Goal: Task Accomplishment & Management: Use online tool/utility

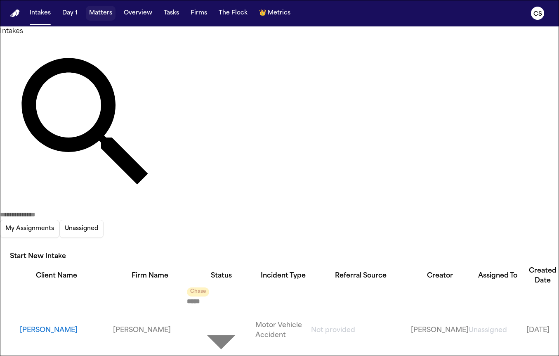
click at [95, 7] on button "Matters" at bounding box center [101, 13] width 30 height 15
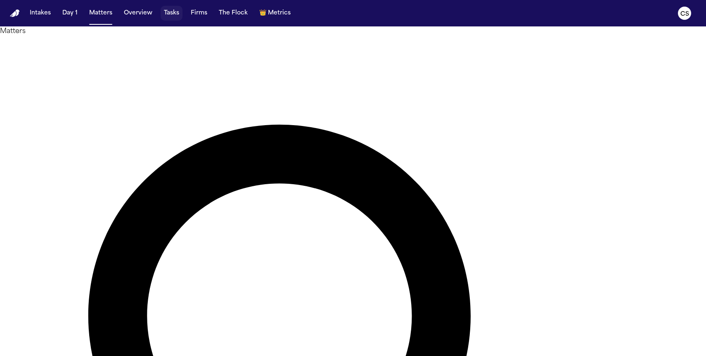
click at [168, 17] on button "Tasks" at bounding box center [172, 13] width 22 height 15
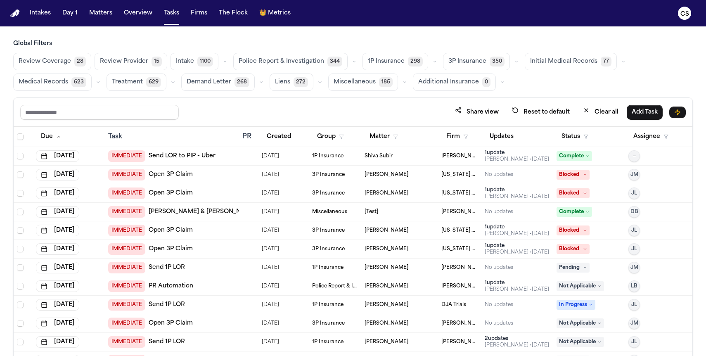
click at [206, 83] on span "Demand Letter" at bounding box center [209, 82] width 45 height 8
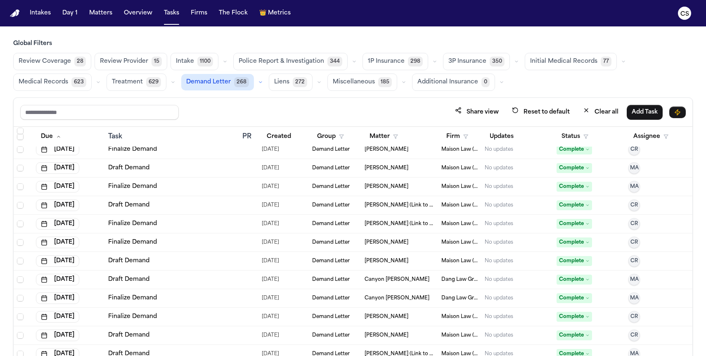
scroll to position [1178, 0]
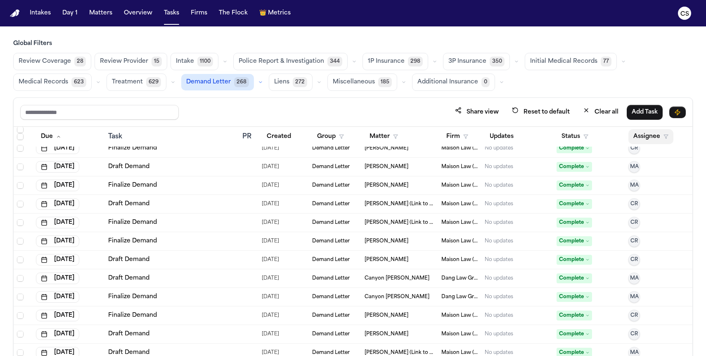
click at [559, 139] on button "Assignee" at bounding box center [650, 136] width 45 height 15
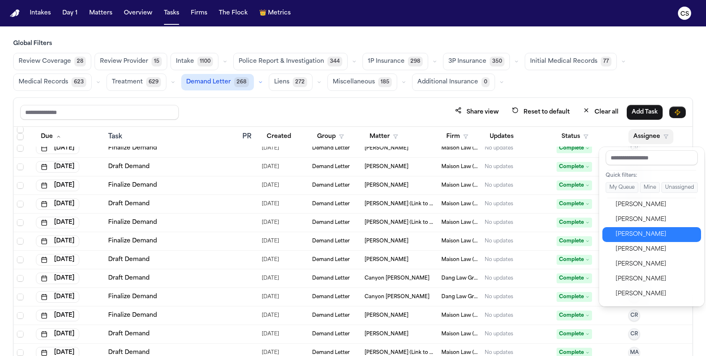
scroll to position [372, 0]
click at [559, 241] on button "Grace Khanlian" at bounding box center [651, 236] width 99 height 15
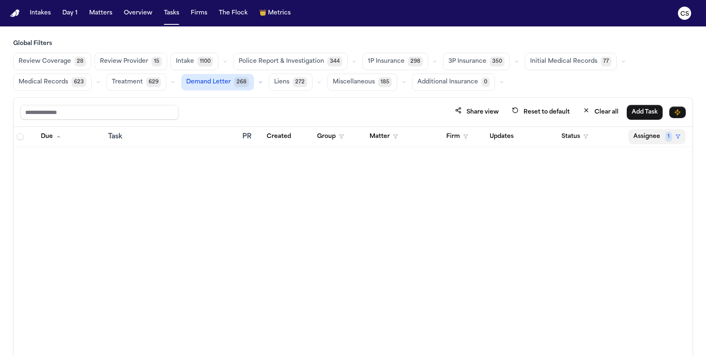
click at [559, 137] on button "Assignee 1" at bounding box center [656, 136] width 57 height 15
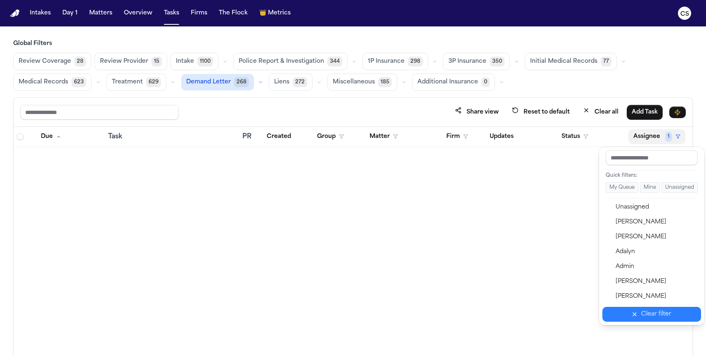
click at [559, 319] on div "Clear filter" at bounding box center [656, 314] width 30 height 10
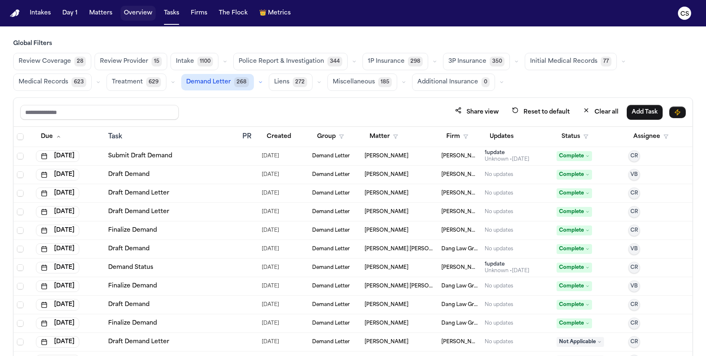
click at [145, 14] on button "Overview" at bounding box center [138, 13] width 35 height 15
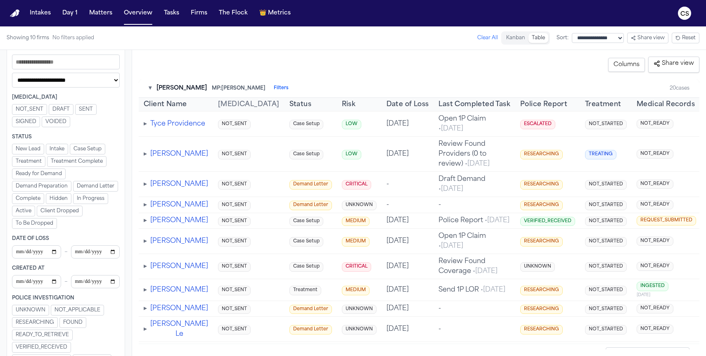
scroll to position [65, 0]
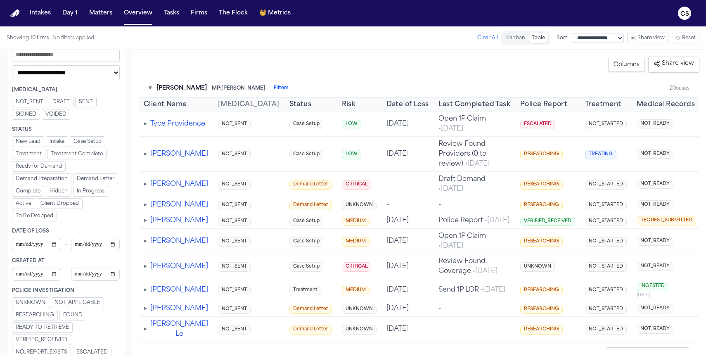
click at [46, 170] on button "Ready for Demand" at bounding box center [39, 166] width 54 height 11
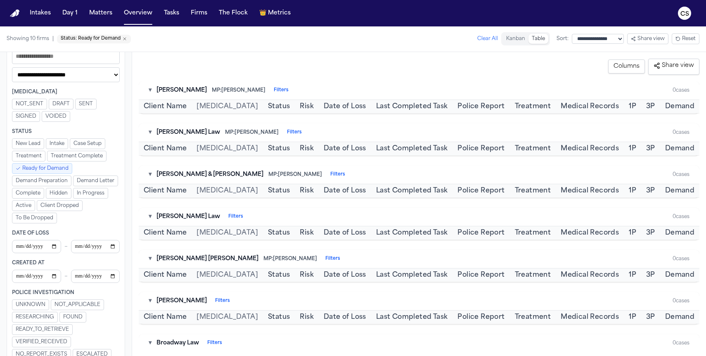
click at [45, 181] on span "Demand Preparation" at bounding box center [42, 181] width 52 height 7
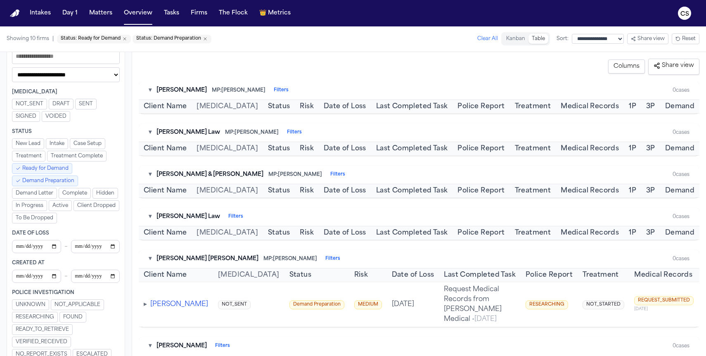
click at [48, 167] on span "Ready for Demand" at bounding box center [45, 168] width 46 height 7
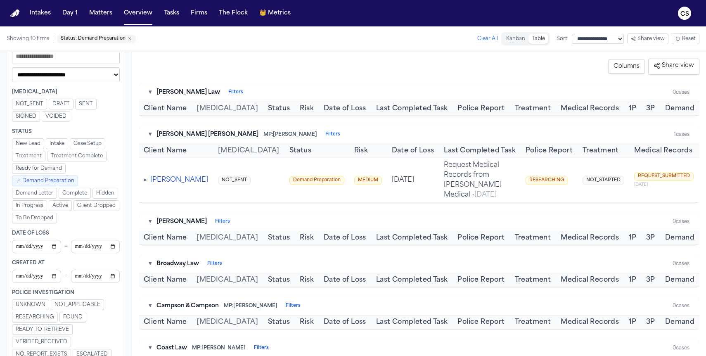
scroll to position [188, 0]
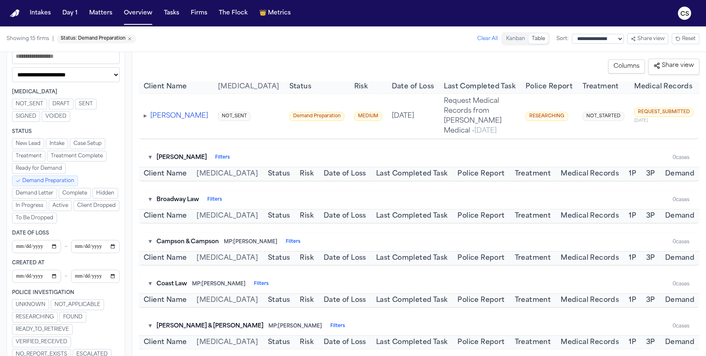
click at [59, 183] on span "Demand Preparation" at bounding box center [48, 181] width 52 height 7
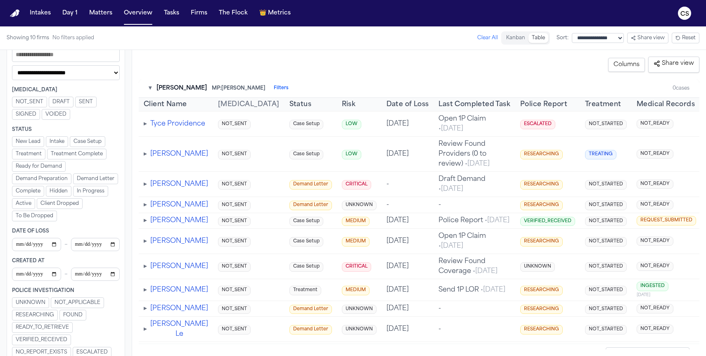
click at [81, 183] on button "Demand Letter" at bounding box center [95, 178] width 45 height 11
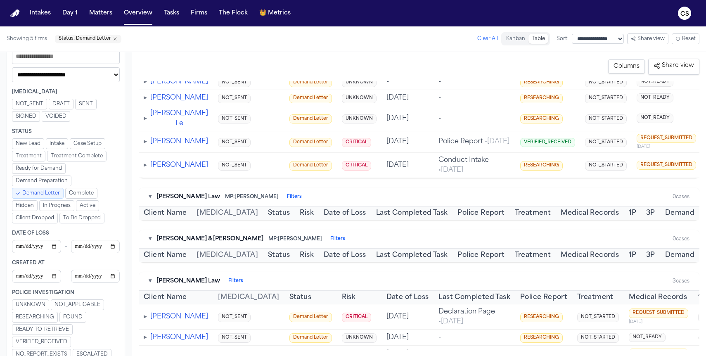
scroll to position [265, 0]
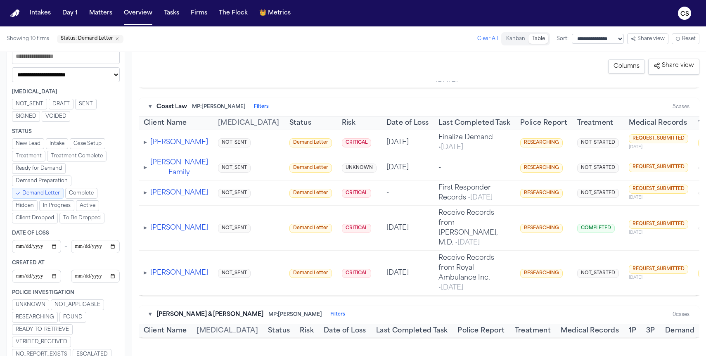
scroll to position [711, 0]
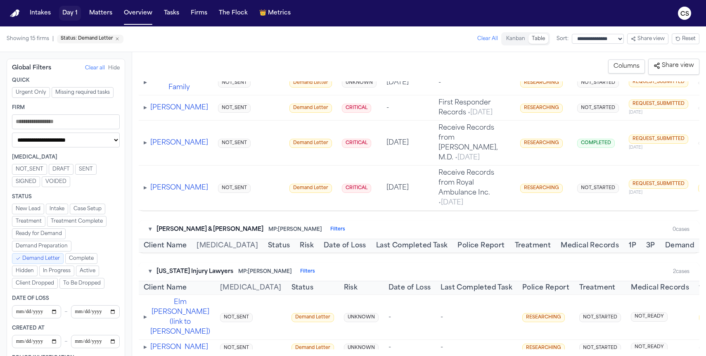
click at [60, 14] on button "Day 1" at bounding box center [70, 13] width 22 height 15
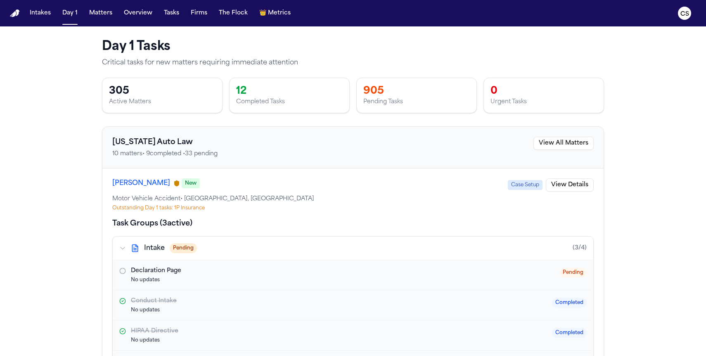
click at [261, 98] on div "Completed Tasks" at bounding box center [289, 102] width 107 height 8
click at [559, 143] on button "View All Matters" at bounding box center [563, 143] width 60 height 13
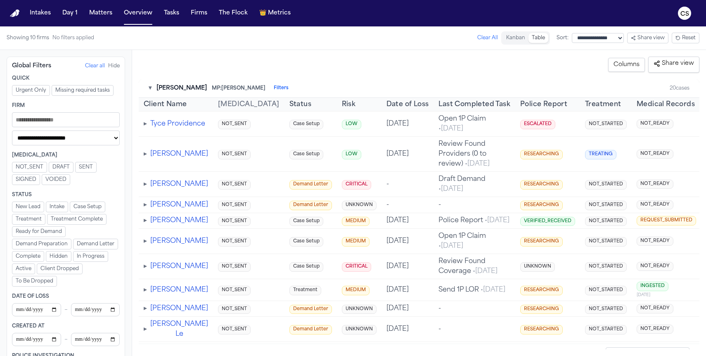
click at [45, 242] on span "Demand Preparation" at bounding box center [42, 244] width 52 height 7
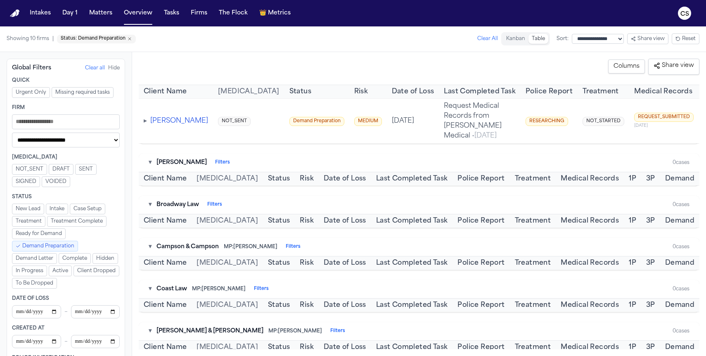
scroll to position [184, 0]
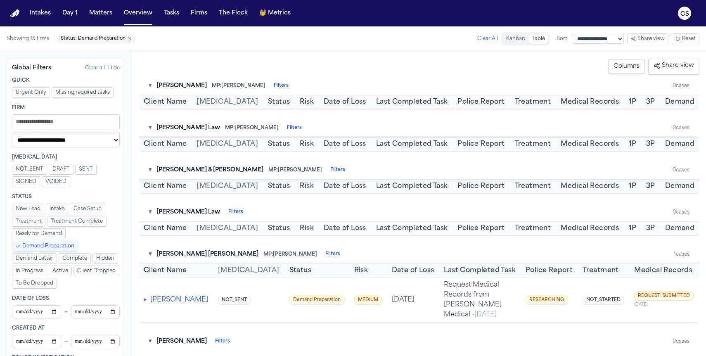
scroll to position [6, 0]
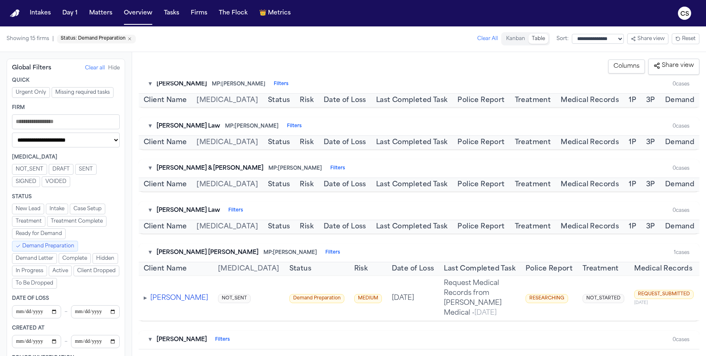
click at [169, 293] on button "Devin Johnson" at bounding box center [179, 298] width 58 height 10
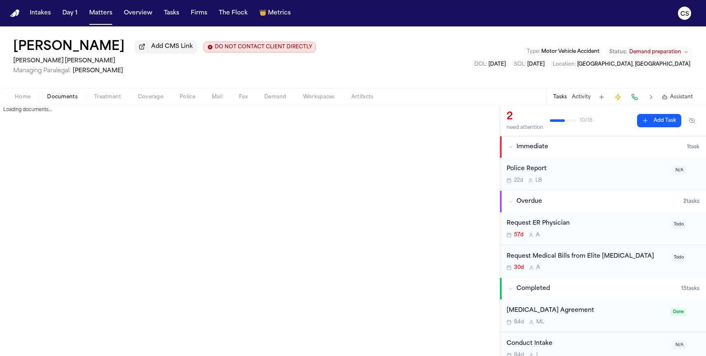
click at [63, 97] on span "Documents" at bounding box center [62, 97] width 31 height 7
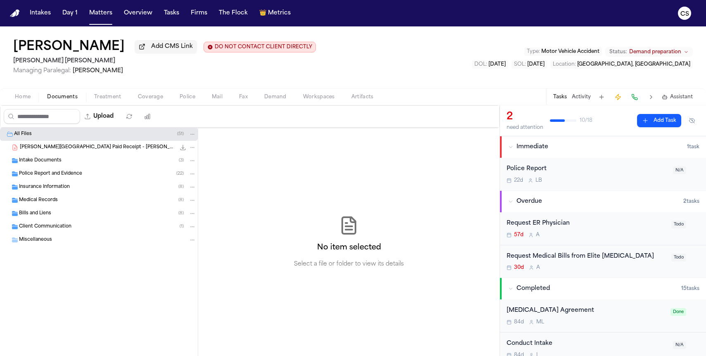
click at [123, 148] on span "Tanner Medical Center Paid Receipt - D.Johnson .pdf" at bounding box center [98, 147] width 156 height 7
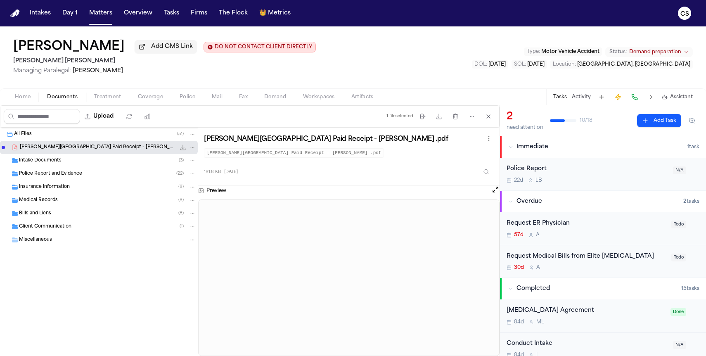
click at [559, 104] on div "Tasks Activity Assistant" at bounding box center [623, 97] width 154 height 16
click at [559, 100] on button "Activity" at bounding box center [581, 97] width 19 height 7
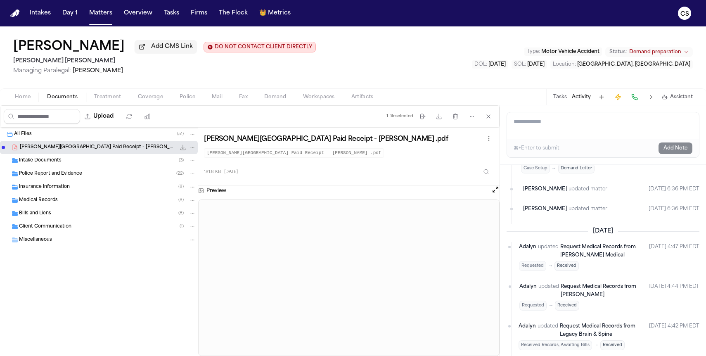
scroll to position [369, 0]
click at [110, 104] on div "Home Documents Treatment Coverage Police Mail Fax Demand Workspaces Artifacts T…" at bounding box center [353, 96] width 706 height 17
click at [110, 96] on span "Treatment" at bounding box center [107, 97] width 27 height 7
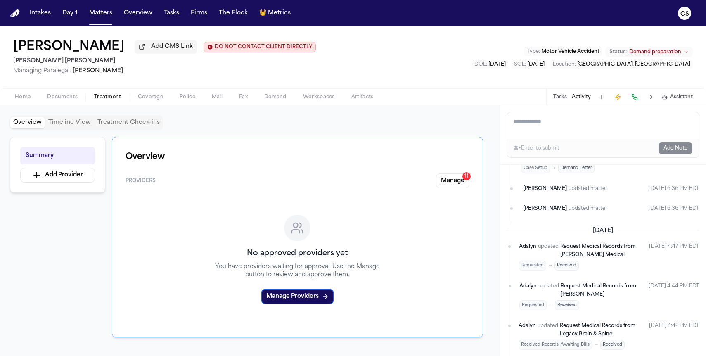
click at [142, 99] on span "Coverage" at bounding box center [150, 97] width 25 height 7
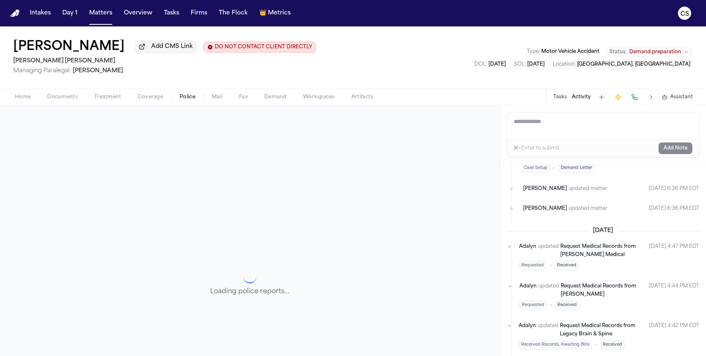
click at [187, 99] on span "Police" at bounding box center [188, 97] width 16 height 7
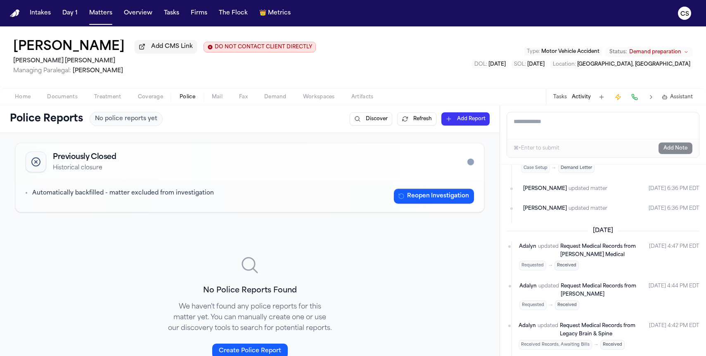
click at [213, 98] on span "Mail" at bounding box center [217, 97] width 11 height 7
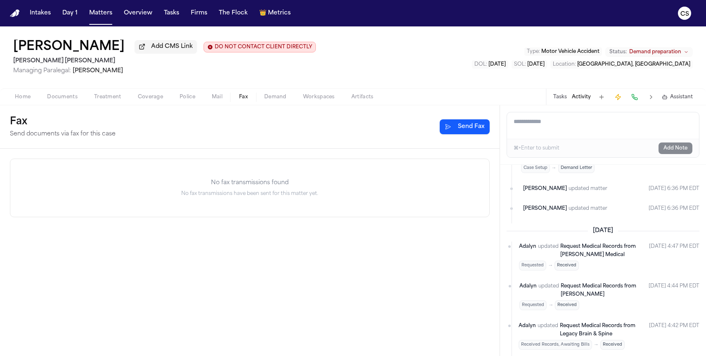
click at [239, 100] on span "Fax" at bounding box center [243, 97] width 9 height 7
click at [265, 100] on span "Demand" at bounding box center [275, 97] width 22 height 7
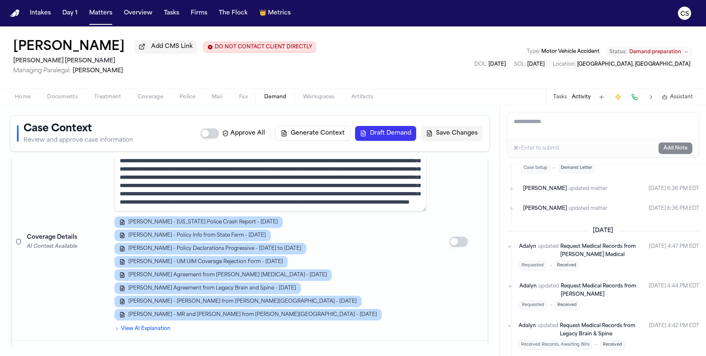
scroll to position [186, 0]
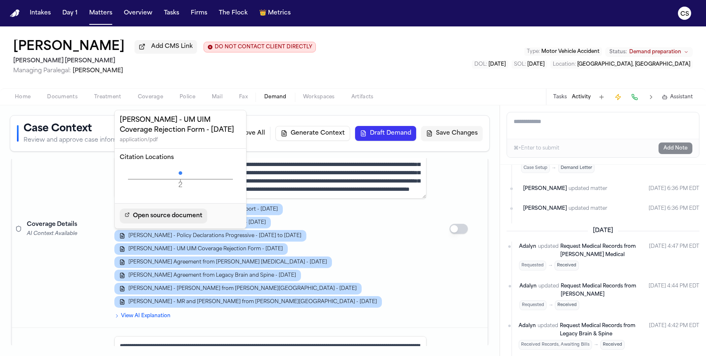
click at [175, 213] on span "Open source document" at bounding box center [167, 216] width 69 height 10
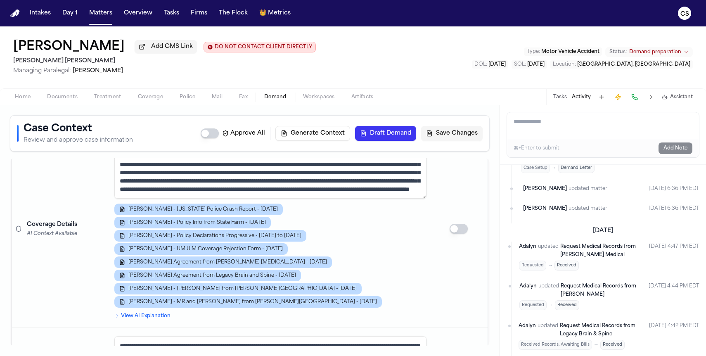
click at [342, 255] on div "D. Johnson - Georgia Police Crash Report - 2.3.25 D. Johnson - Policy Info from…" at bounding box center [270, 256] width 312 height 104
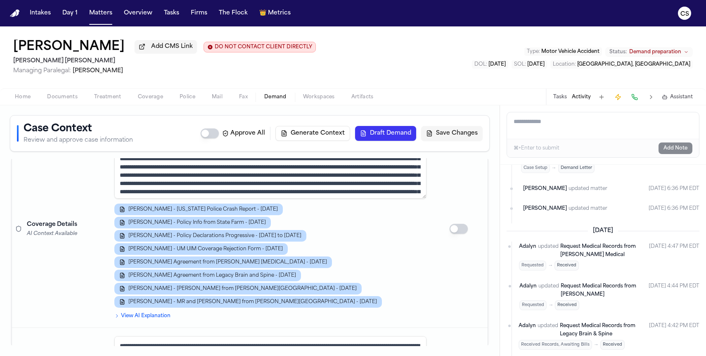
scroll to position [16, 0]
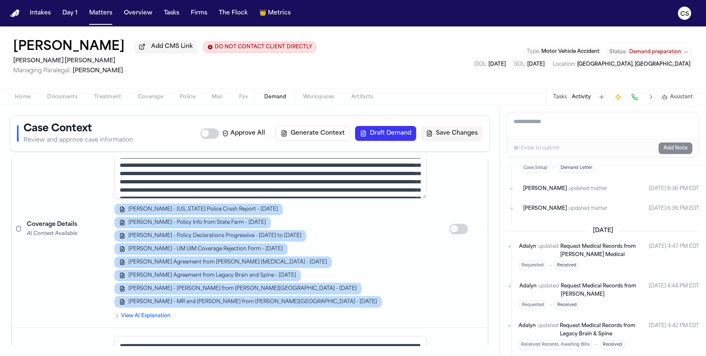
click at [246, 177] on textarea at bounding box center [270, 168] width 312 height 60
click at [136, 313] on summary "View AI Explanation" at bounding box center [270, 316] width 312 height 7
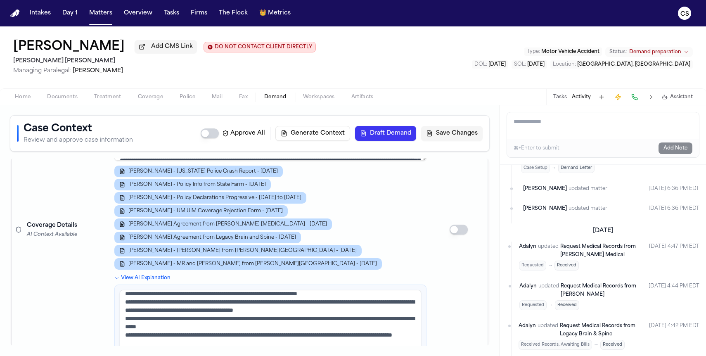
scroll to position [79, 0]
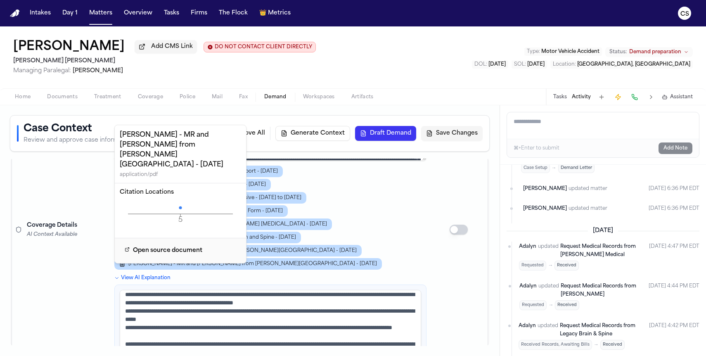
click at [179, 216] on tspan "5" at bounding box center [180, 219] width 4 height 7
click at [179, 206] on icon at bounding box center [180, 207] width 3 height 3
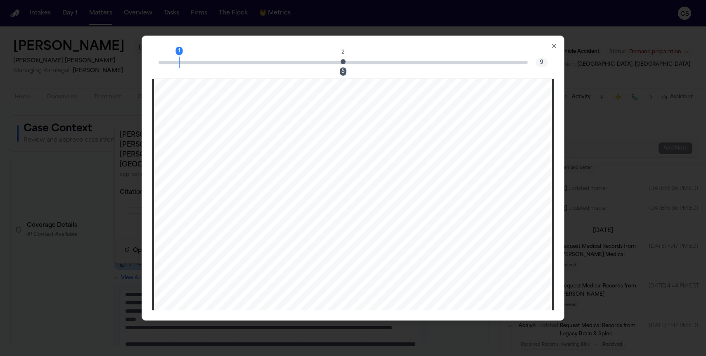
scroll to position [2078, 0]
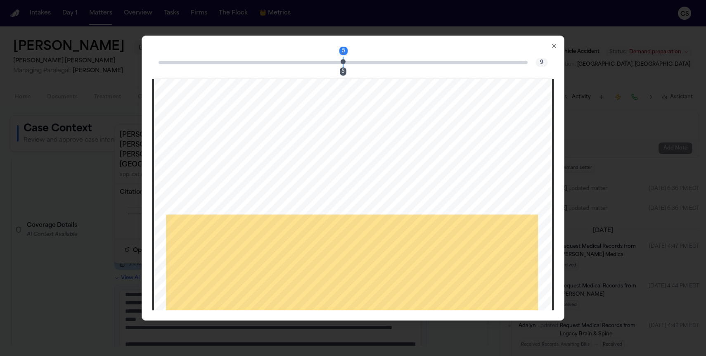
click at [341, 71] on div "5" at bounding box center [343, 71] width 7 height 8
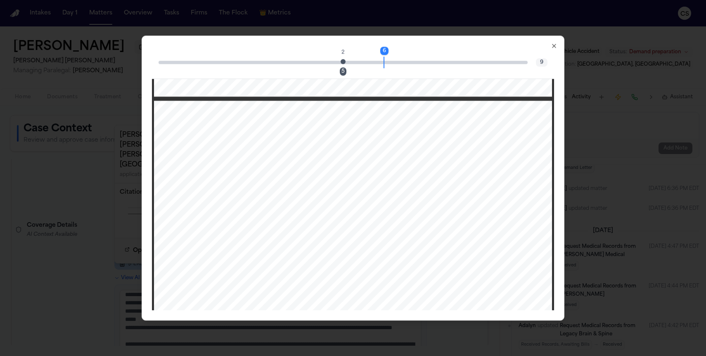
scroll to position [2647, 0]
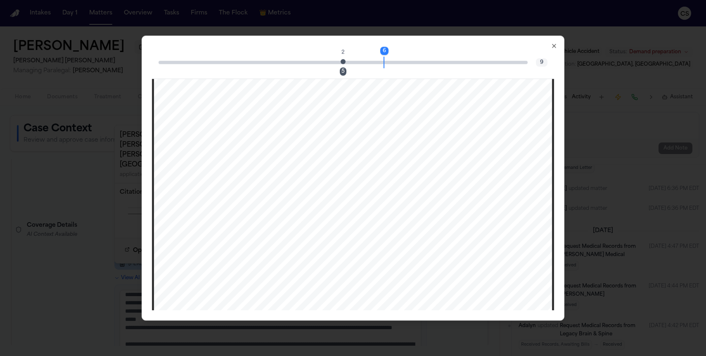
click at [557, 45] on icon "button" at bounding box center [554, 46] width 7 height 7
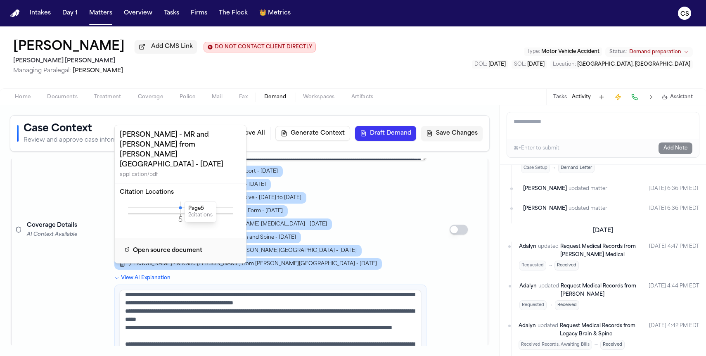
click at [367, 223] on div "D. Johnson - Georgia Police Crash Report - 2.3.25 D. Johnson - Policy Info from…" at bounding box center [270, 218] width 312 height 104
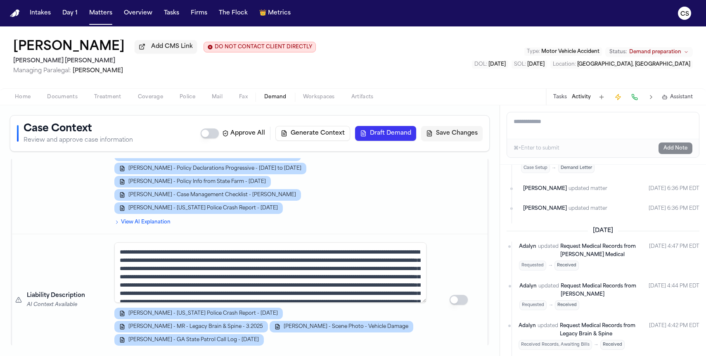
scroll to position [552, 0]
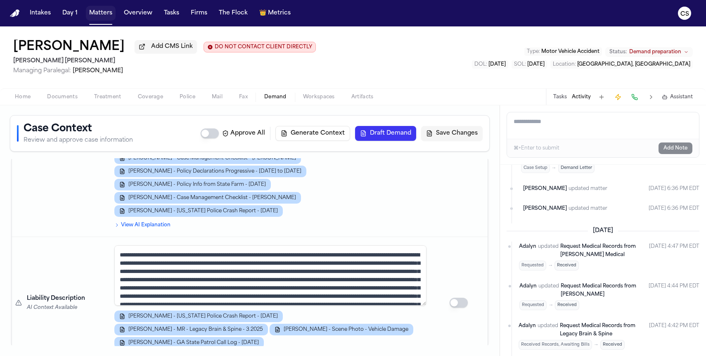
click at [99, 15] on button "Matters" at bounding box center [101, 13] width 30 height 15
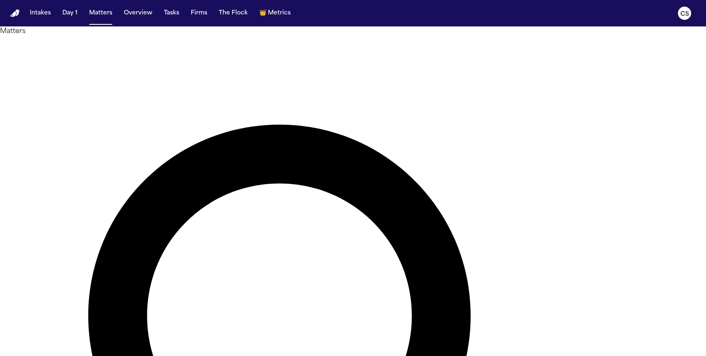
type input "*"
paste input "**********"
type input "**********"
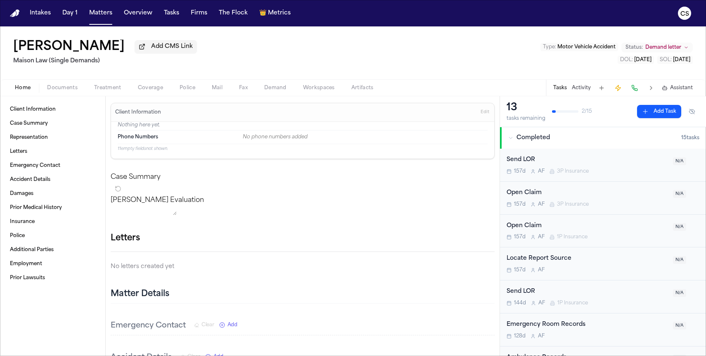
click at [60, 89] on span "Documents" at bounding box center [62, 88] width 31 height 7
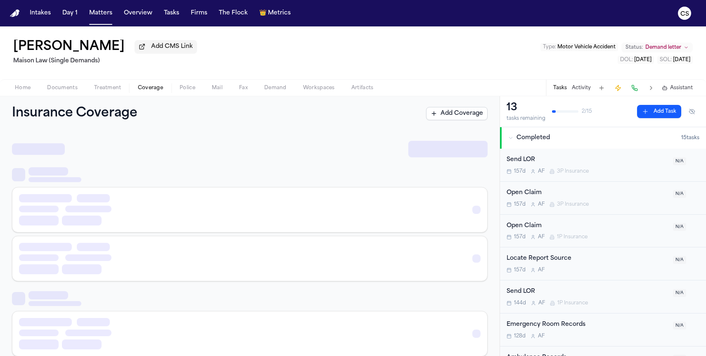
click at [156, 91] on span "Coverage" at bounding box center [150, 88] width 25 height 7
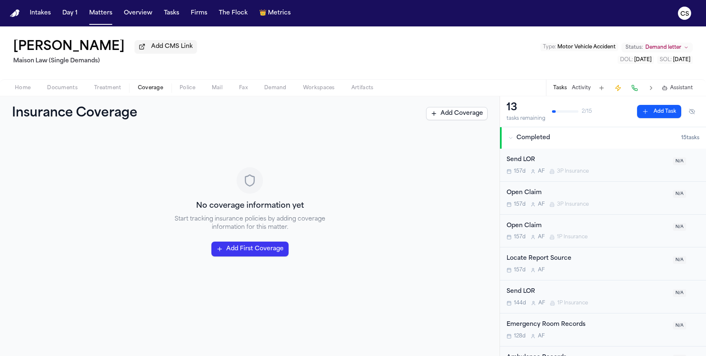
click at [244, 249] on button "Add First Coverage" at bounding box center [249, 249] width 77 height 15
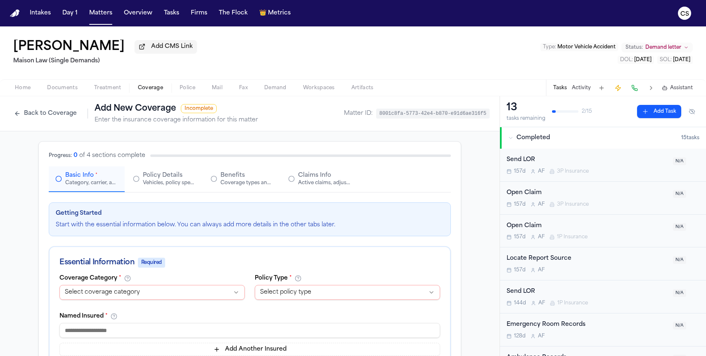
scroll to position [2, 0]
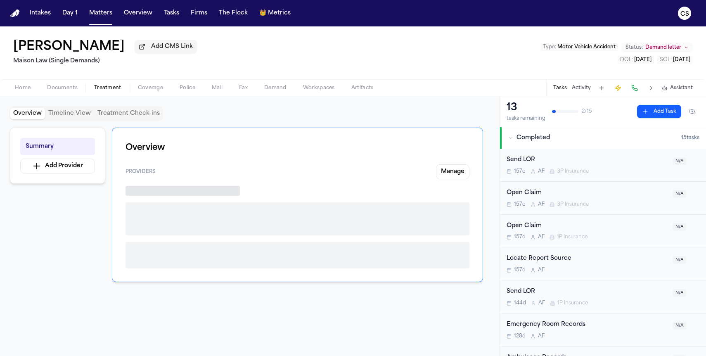
click at [103, 93] on button "Treatment" at bounding box center [108, 88] width 44 height 10
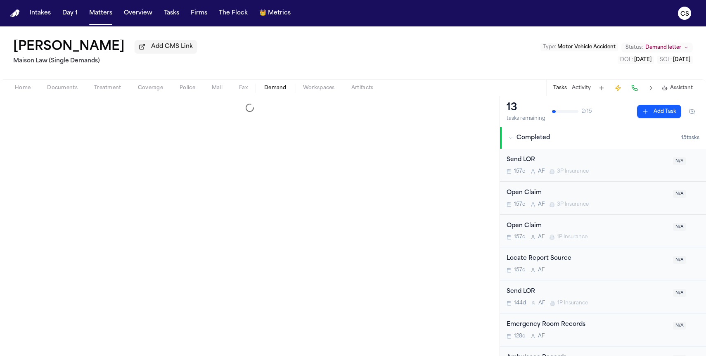
click at [273, 91] on span "Demand" at bounding box center [275, 88] width 22 height 7
select select "**********"
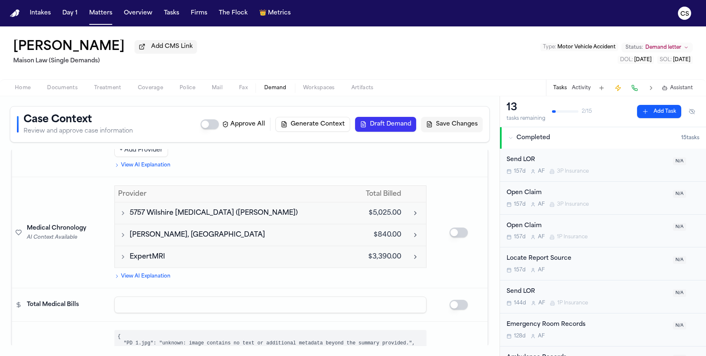
scroll to position [1237, 0]
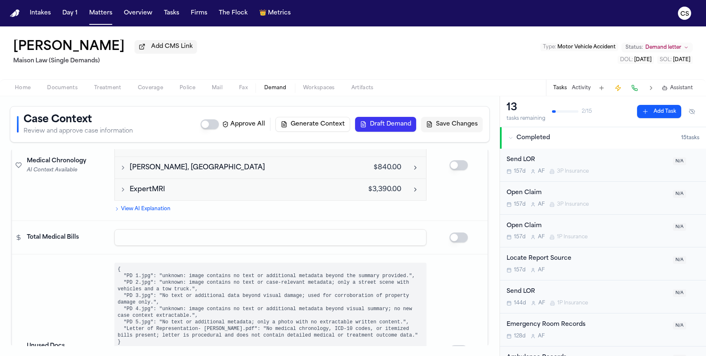
scroll to position [1302, 0]
click at [193, 263] on pre "{ "PD 1.jpg": "unknown: image contains no text or additional metadata beyond th…" at bounding box center [270, 306] width 312 height 86
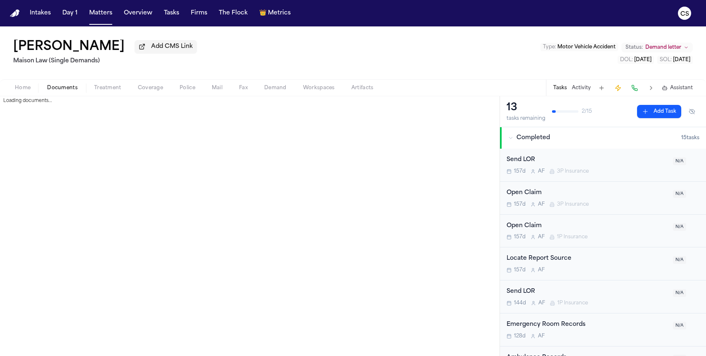
click at [68, 87] on span "Documents" at bounding box center [62, 88] width 31 height 7
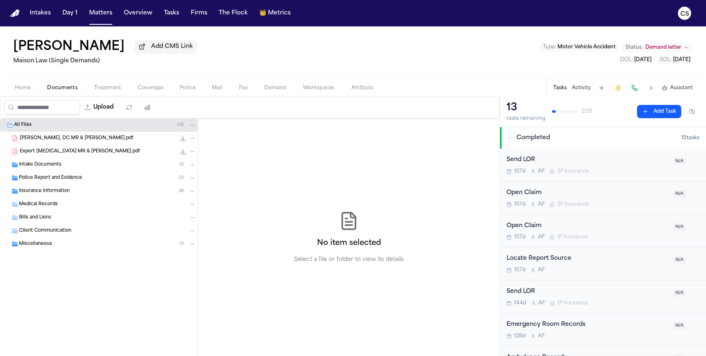
click at [64, 194] on span "Insurance Information" at bounding box center [44, 191] width 51 height 7
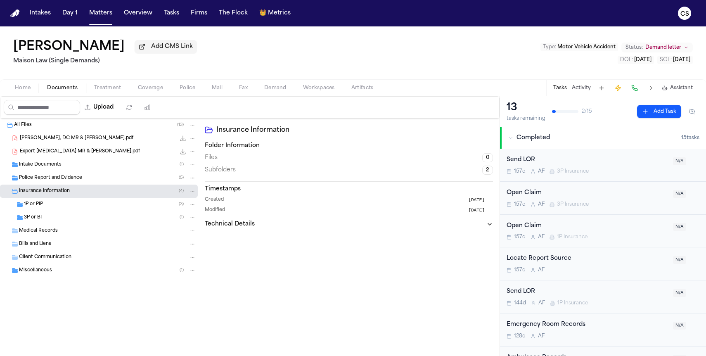
click at [64, 223] on div "3P or BI ( 1 )" at bounding box center [99, 217] width 198 height 13
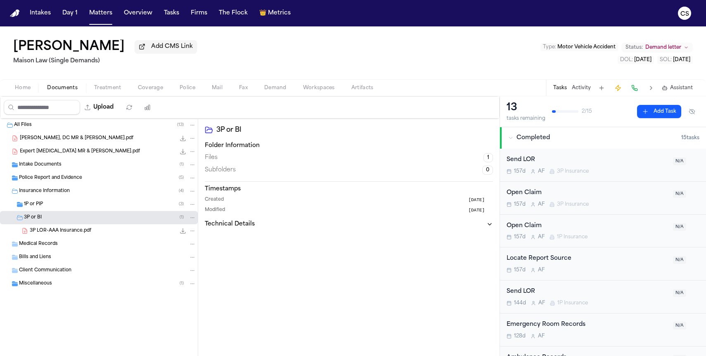
click at [83, 232] on span "3P LOR-AAA Insurance.pdf" at bounding box center [61, 231] width 62 height 7
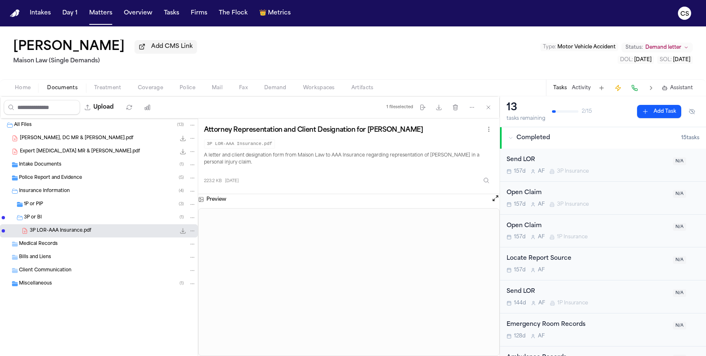
click at [110, 204] on div "1P or PIP ( 3 )" at bounding box center [110, 204] width 172 height 7
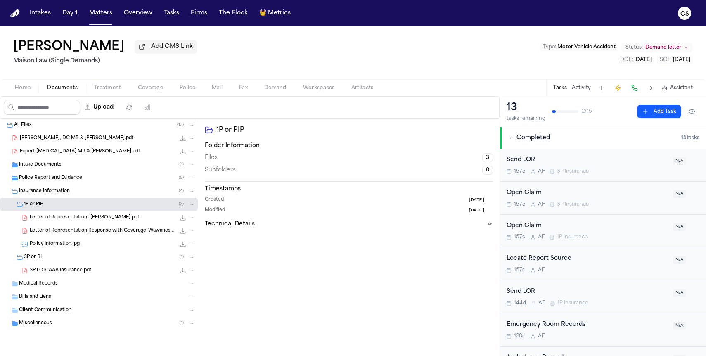
click at [106, 231] on span "Letter of Representation Response with Coverage-Wawanesa.pdf" at bounding box center [103, 231] width 146 height 7
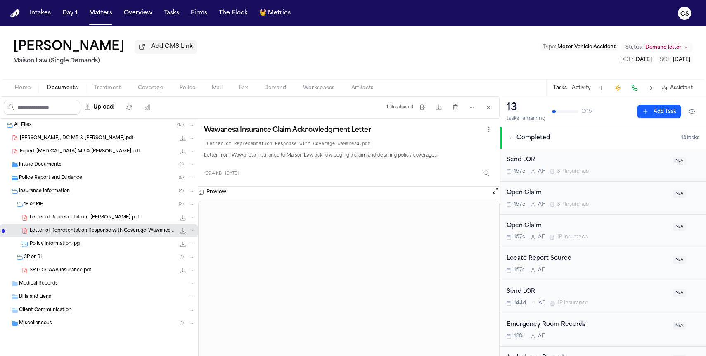
click at [69, 271] on span "3P LOR-AAA Insurance.pdf" at bounding box center [61, 270] width 62 height 7
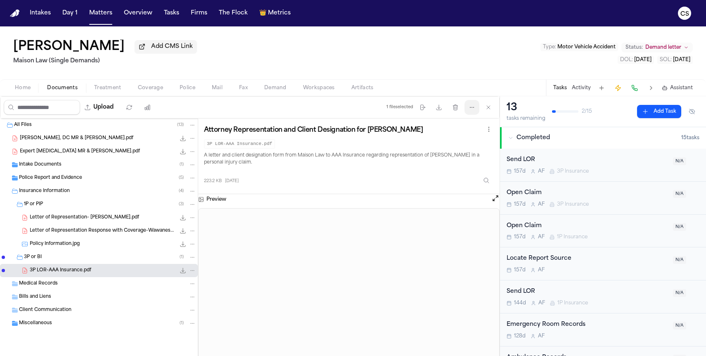
click at [472, 108] on icon "button" at bounding box center [472, 107] width 7 height 7
click at [474, 126] on button "Regenerate Digests" at bounding box center [472, 129] width 89 height 15
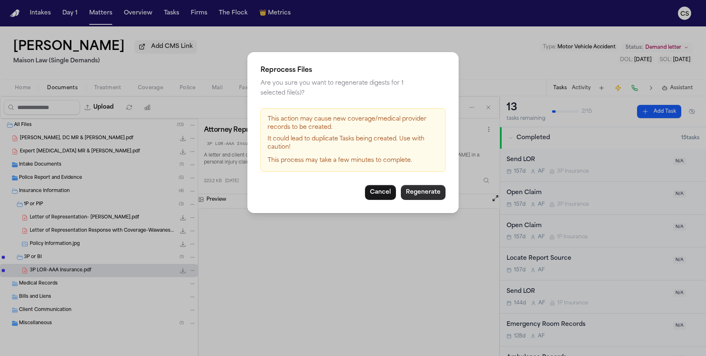
click at [415, 185] on button "Regenerate" at bounding box center [423, 192] width 45 height 15
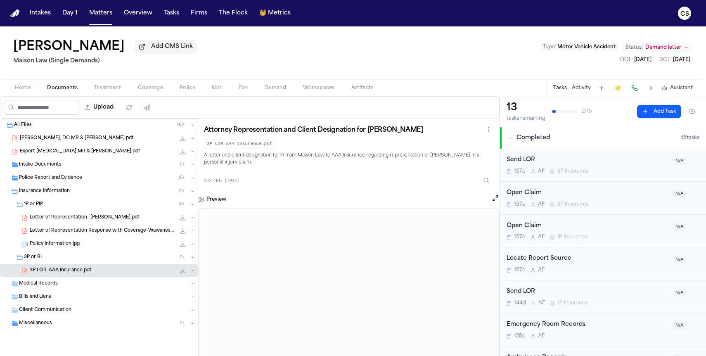
click at [557, 86] on button "Tasks" at bounding box center [560, 88] width 14 height 7
click at [559, 91] on button "Tasks" at bounding box center [560, 88] width 14 height 7
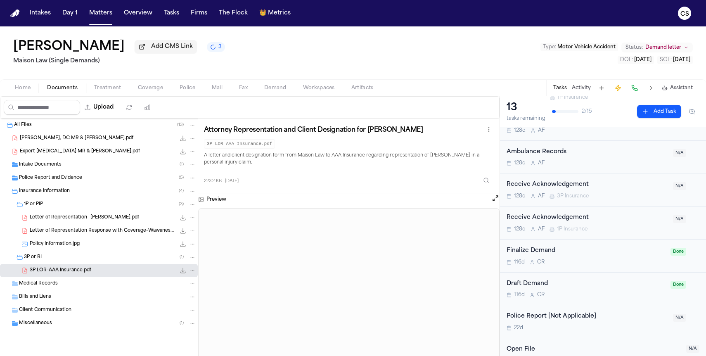
scroll to position [288, 0]
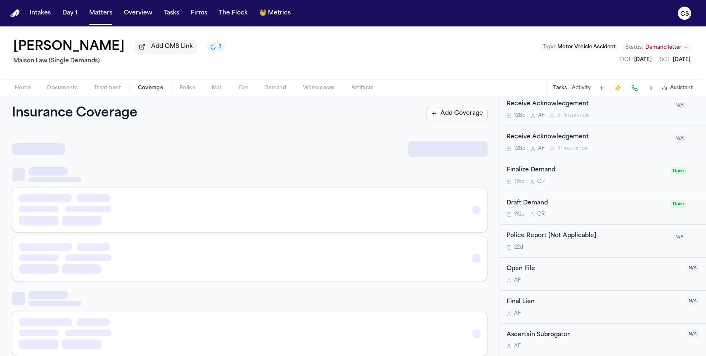
click at [148, 93] on span "button" at bounding box center [150, 92] width 35 height 1
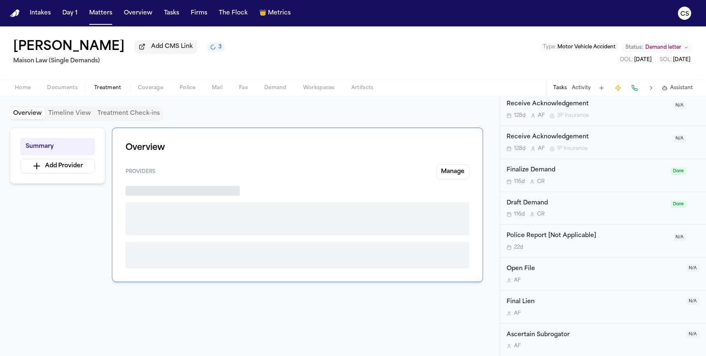
click at [107, 93] on span "button" at bounding box center [107, 92] width 37 height 1
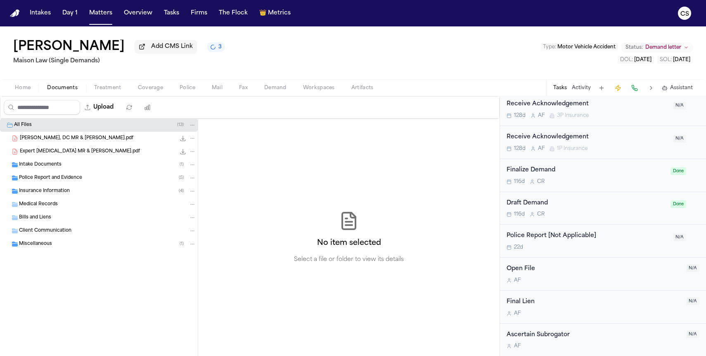
click at [80, 89] on button "Documents" at bounding box center [62, 88] width 47 height 10
click at [102, 168] on div "Intake Documents ( 1 )" at bounding box center [107, 164] width 177 height 7
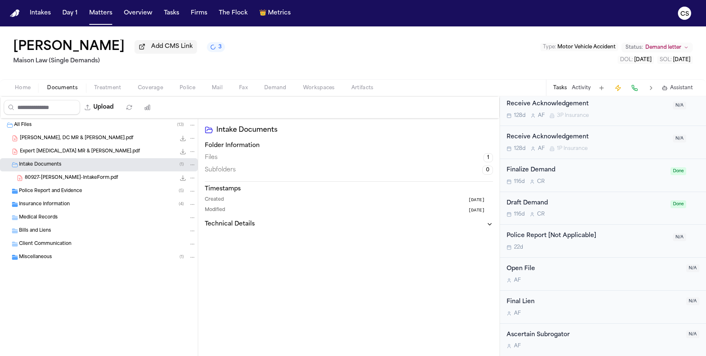
click at [104, 195] on div "Police Report and Evidence ( 5 )" at bounding box center [107, 190] width 177 height 7
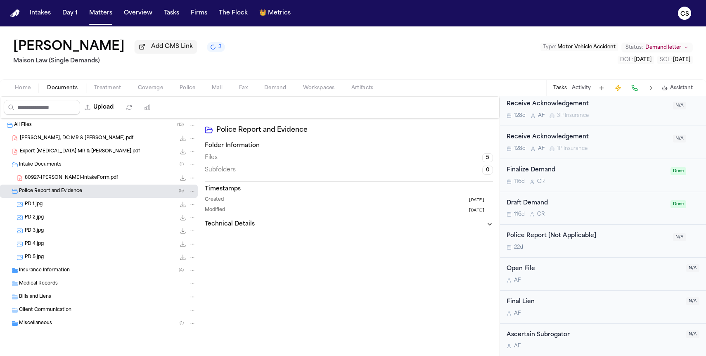
click at [103, 207] on div "PD 1.jpg 52.3 KB • JPG" at bounding box center [110, 204] width 171 height 8
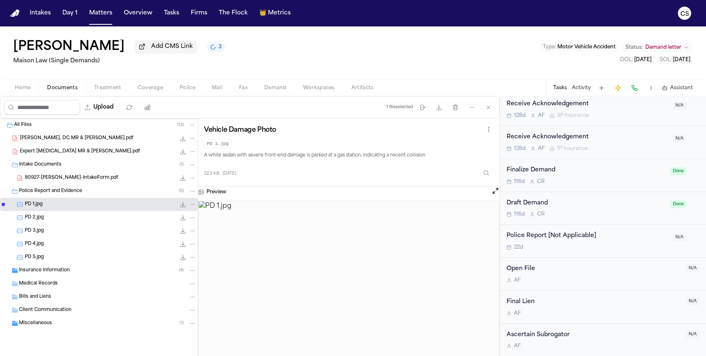
click at [103, 218] on div "PD 2.jpg 88.6 KB • JPG" at bounding box center [110, 217] width 171 height 8
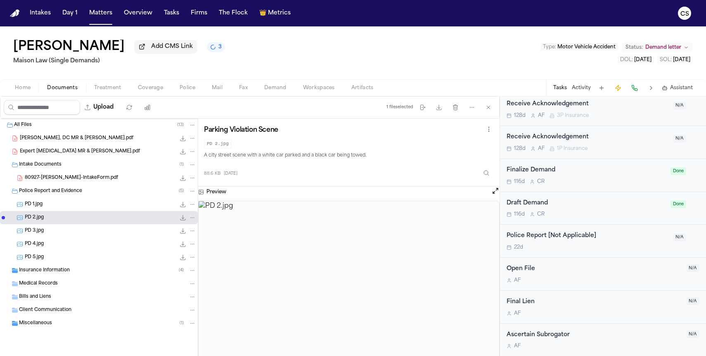
click at [103, 230] on div "PD 3.jpg 65.6 KB • JPG" at bounding box center [110, 231] width 171 height 8
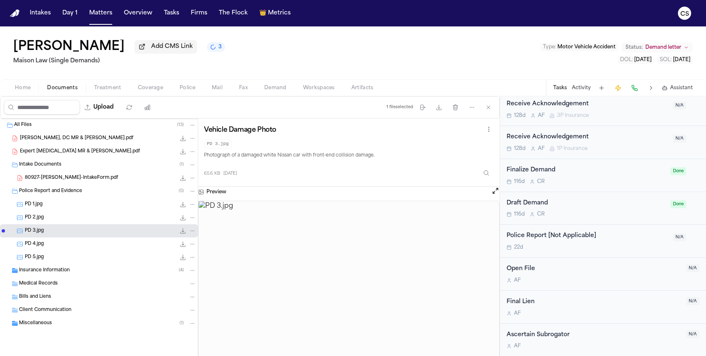
click at [103, 243] on div "PD 4.jpg 50.5 KB • JPG" at bounding box center [110, 244] width 171 height 8
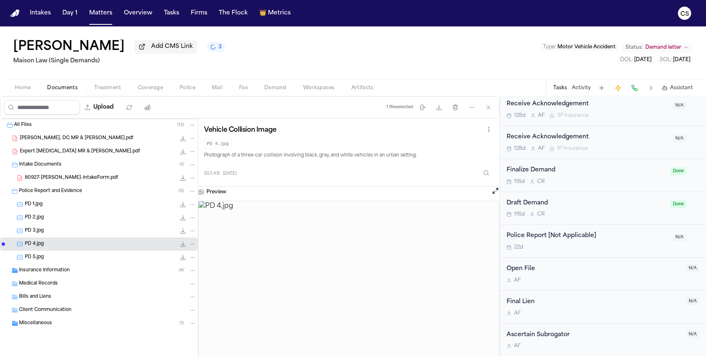
click at [103, 256] on div "PD 5.jpg 76.8 KB • JPG" at bounding box center [110, 257] width 171 height 8
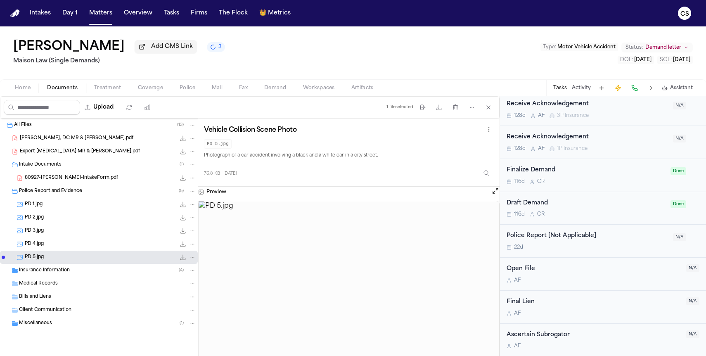
click at [108, 91] on span "Treatment" at bounding box center [107, 88] width 27 height 7
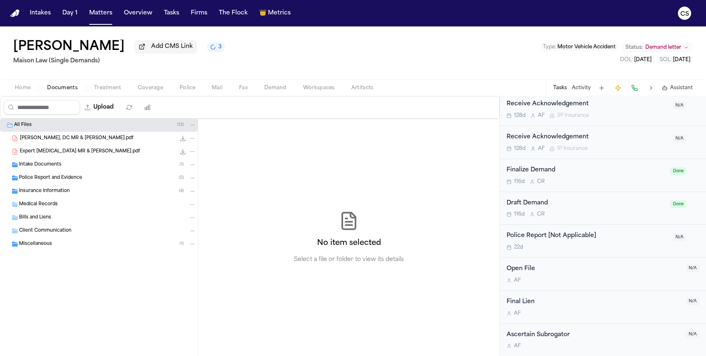
click at [74, 91] on span "Documents" at bounding box center [62, 88] width 31 height 7
click at [52, 240] on div "Miscellaneous ( 1 )" at bounding box center [99, 243] width 198 height 13
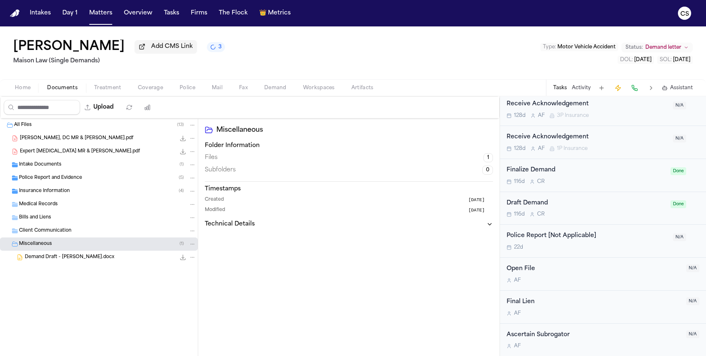
click at [55, 261] on span "Demand Draft - Kimbro Dominguez.docx" at bounding box center [70, 257] width 90 height 7
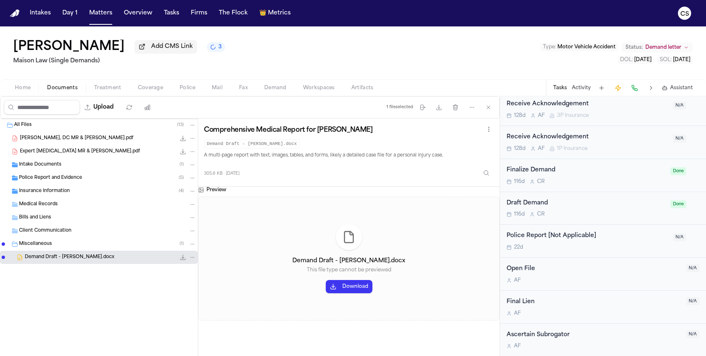
click at [339, 284] on button "Download" at bounding box center [349, 286] width 47 height 13
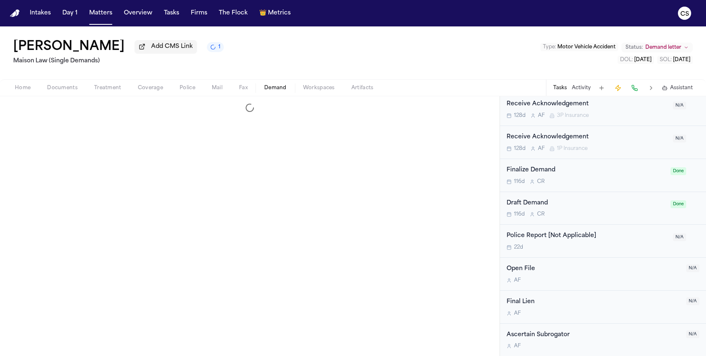
click at [273, 91] on span "Demand" at bounding box center [275, 88] width 22 height 7
select select "**********"
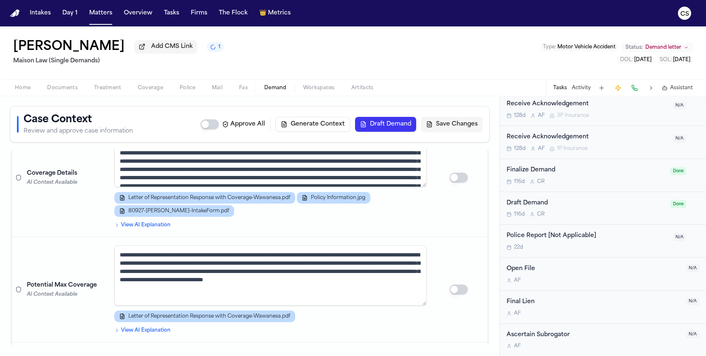
scroll to position [310, 0]
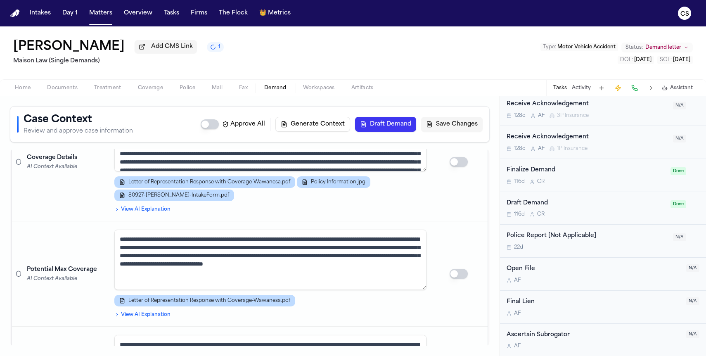
click at [332, 130] on button "Generate Context" at bounding box center [312, 124] width 75 height 15
click at [325, 127] on button "Generate Context" at bounding box center [312, 124] width 75 height 15
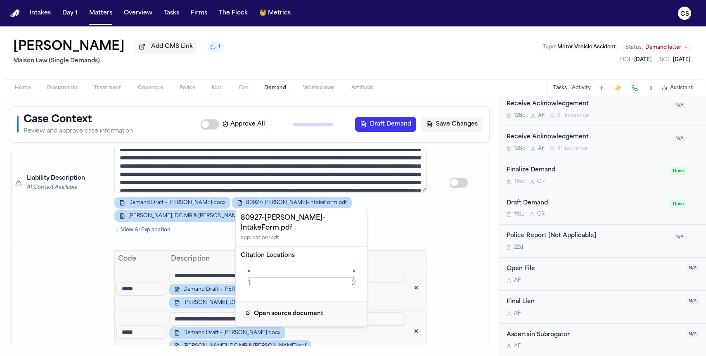
scroll to position [512, 0]
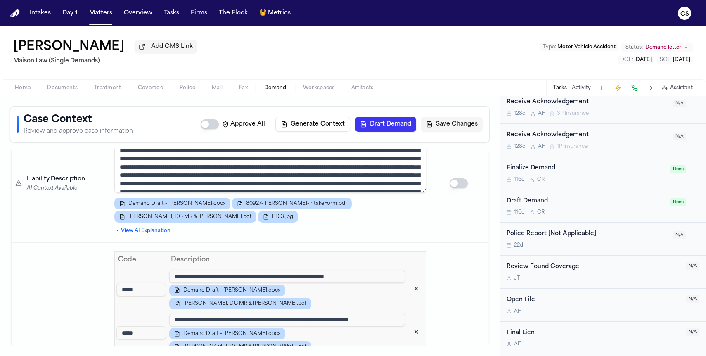
click at [365, 124] on button "Draft Demand" at bounding box center [385, 124] width 61 height 15
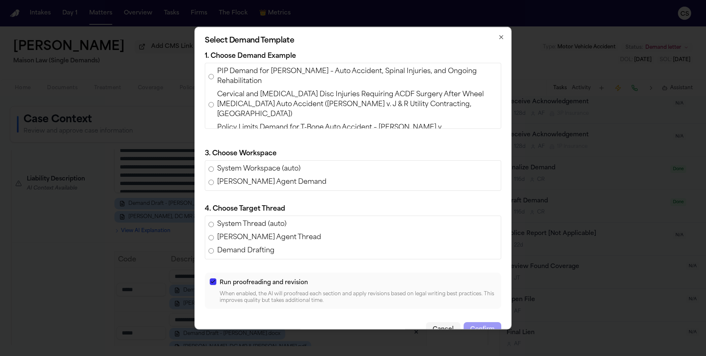
scroll to position [23, 0]
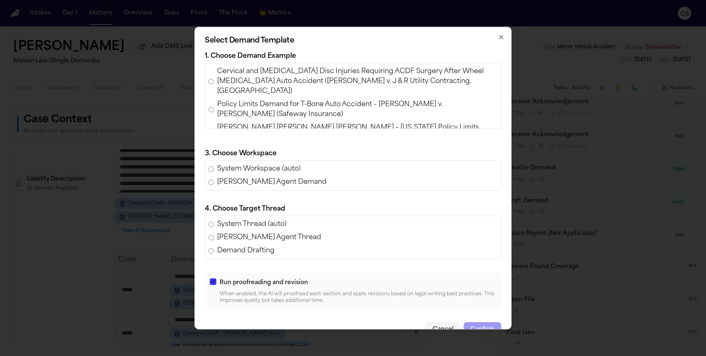
click at [320, 100] on span "Policy Limits Demand for T-Bone Auto Accident – Angelica Luna v. Noemi Andrade …" at bounding box center [357, 110] width 280 height 20
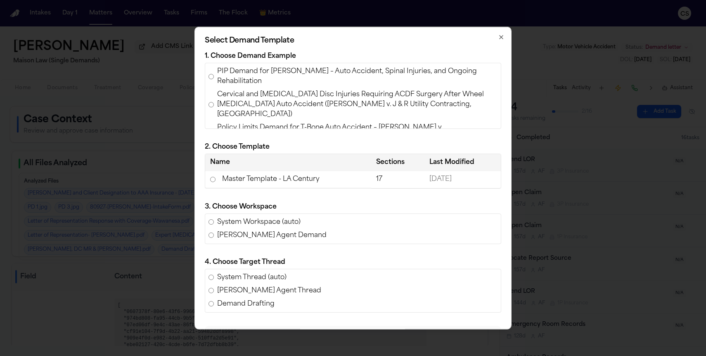
select select "**********"
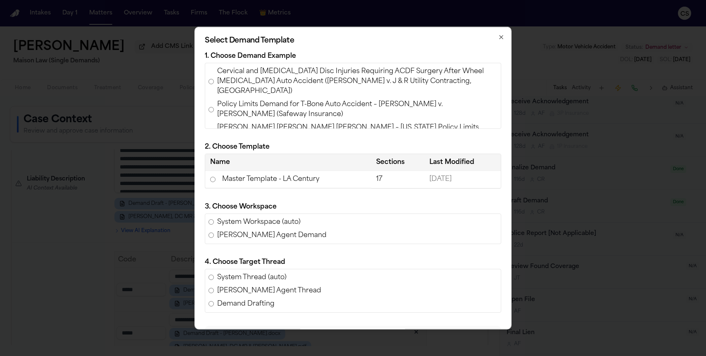
click at [284, 179] on td "Master Template - LA Century" at bounding box center [288, 179] width 166 height 17
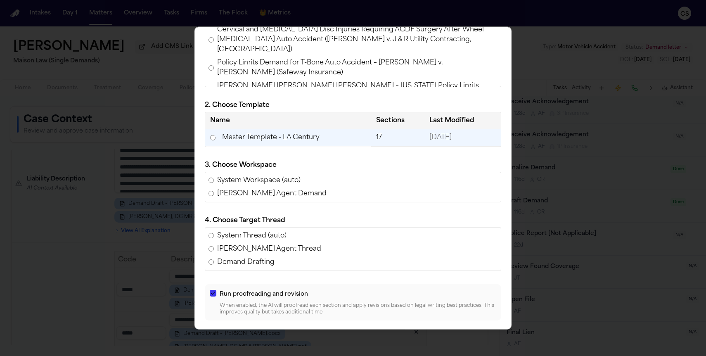
scroll to position [66, 0]
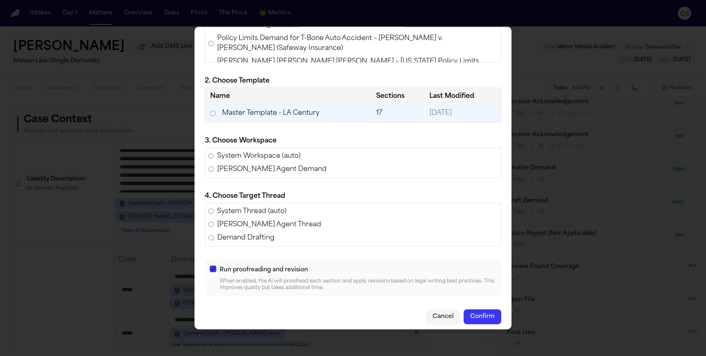
click at [491, 320] on button "Confirm" at bounding box center [483, 316] width 38 height 15
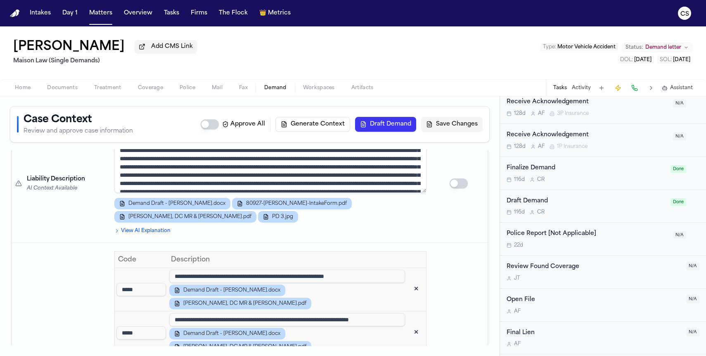
click at [316, 95] on div "Home Documents Treatment Coverage Police Mail Fax Demand Workspaces Artifacts T…" at bounding box center [353, 87] width 706 height 17
click at [316, 91] on span "Workspaces" at bounding box center [319, 88] width 32 height 7
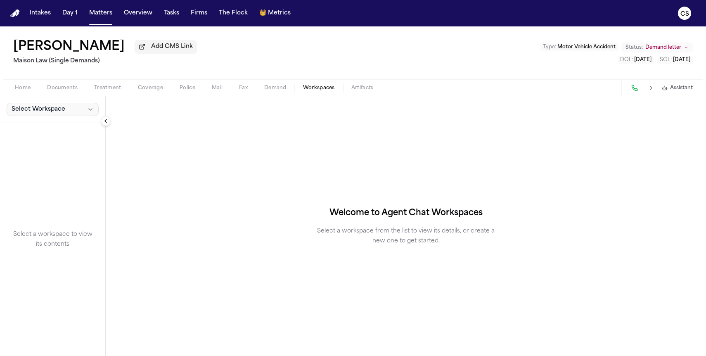
click at [81, 111] on button "Select Workspace" at bounding box center [53, 109] width 92 height 13
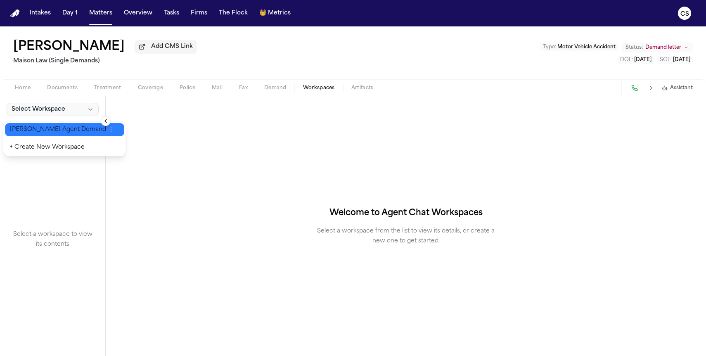
click at [66, 131] on span "[PERSON_NAME] Agent Demand" at bounding box center [58, 130] width 96 height 8
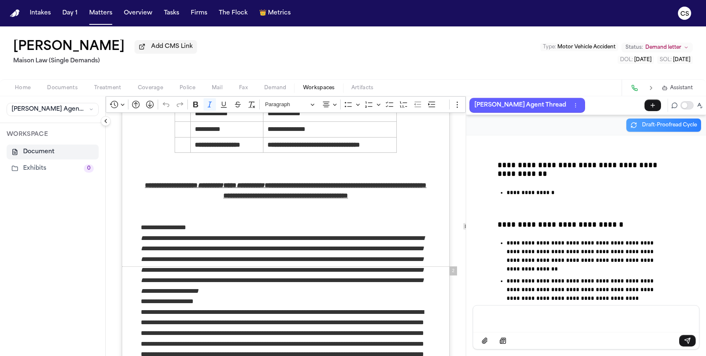
scroll to position [26035, 0]
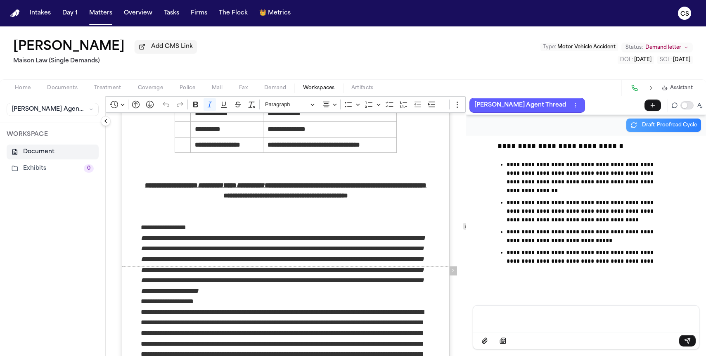
click at [536, 317] on p "Message input" at bounding box center [586, 318] width 206 height 8
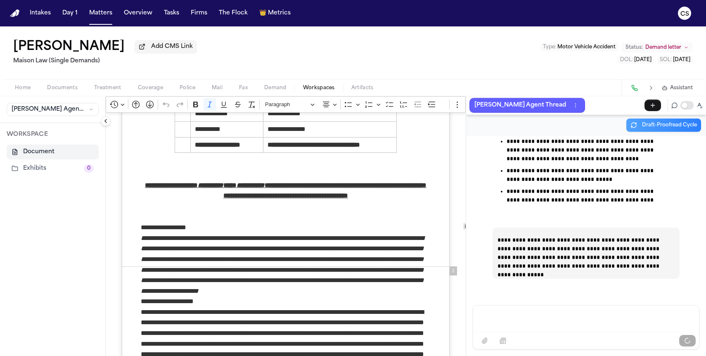
scroll to position [26096, 0]
click at [654, 92] on button at bounding box center [651, 88] width 12 height 12
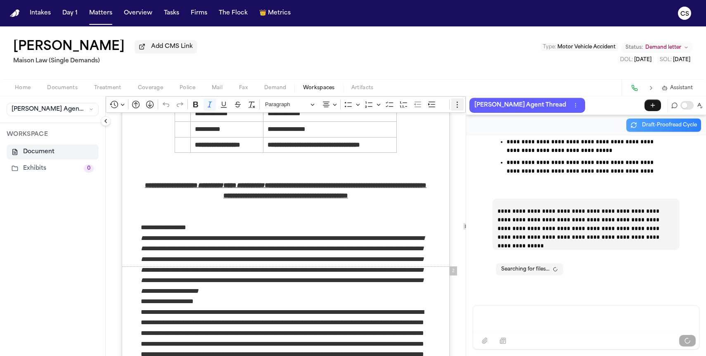
scroll to position [26125, 0]
click at [457, 104] on icon "Editor toolbar" at bounding box center [457, 104] width 8 height 8
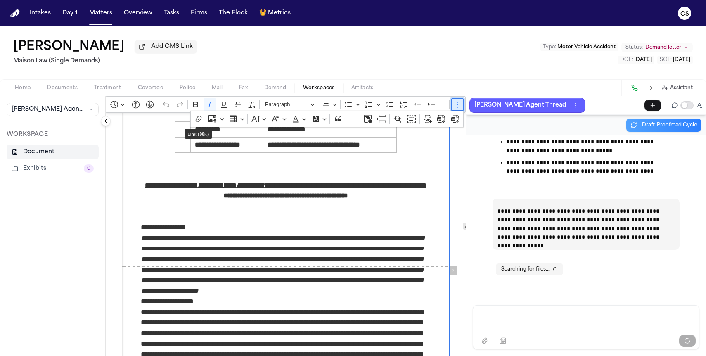
click at [457, 104] on icon "Editor toolbar" at bounding box center [457, 104] width 8 height 8
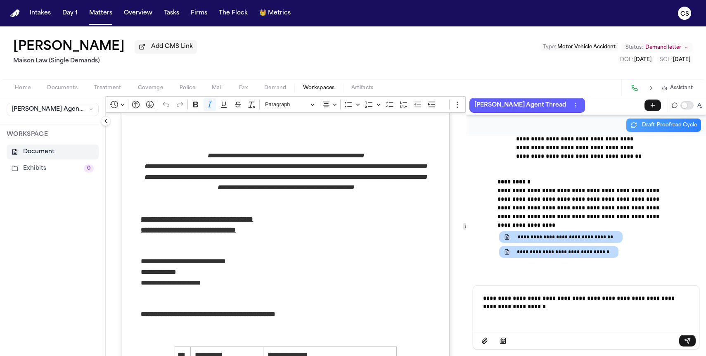
scroll to position [26795, 0]
click at [686, 341] on icon "Send message" at bounding box center [687, 340] width 5 height 5
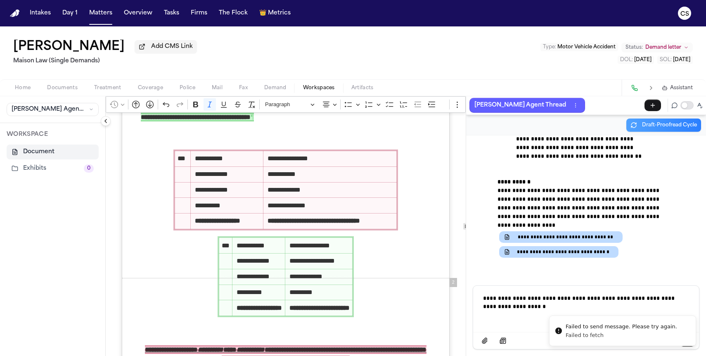
scroll to position [26775, 0]
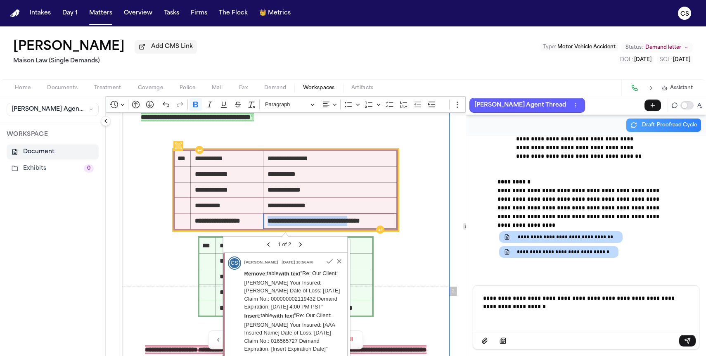
drag, startPoint x: 269, startPoint y: 226, endPoint x: 368, endPoint y: 222, distance: 99.2
click at [360, 221] on strong "**********" at bounding box center [314, 221] width 92 height 6
drag, startPoint x: 196, startPoint y: 218, endPoint x: 379, endPoint y: 225, distance: 183.0
click at [379, 225] on tr "**********" at bounding box center [286, 221] width 222 height 16
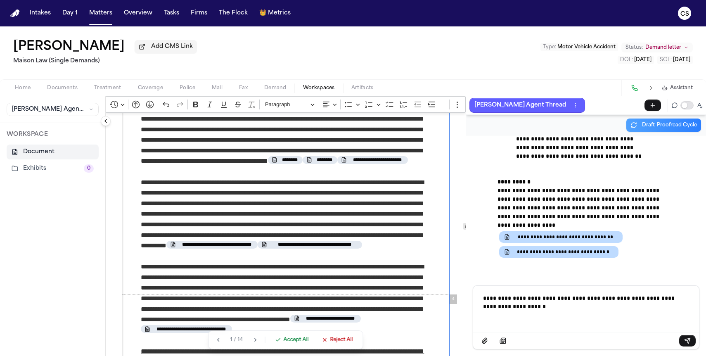
scroll to position [1041, 0]
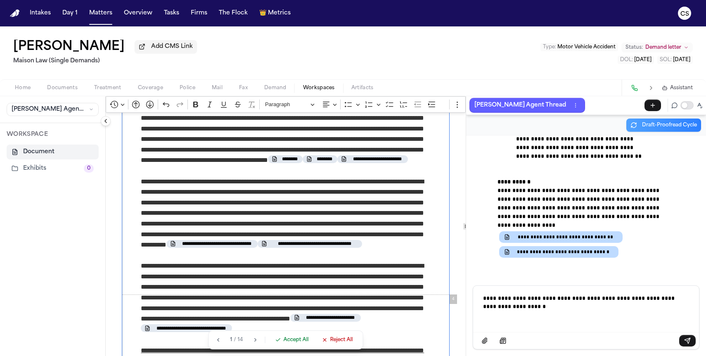
click at [584, 324] on div "**********" at bounding box center [586, 308] width 216 height 45
drag, startPoint x: 585, startPoint y: 310, endPoint x: 488, endPoint y: 299, distance: 98.6
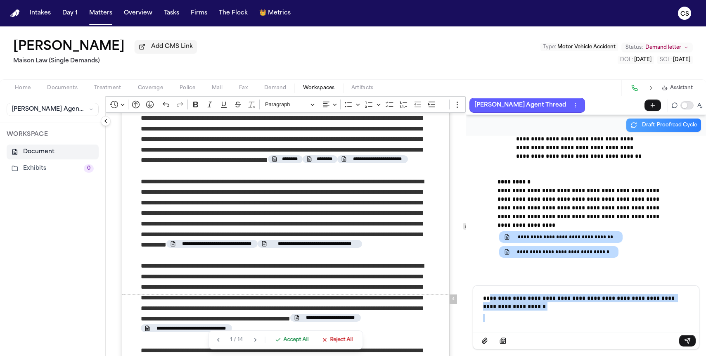
click at [488, 299] on div "**********" at bounding box center [586, 308] width 216 height 45
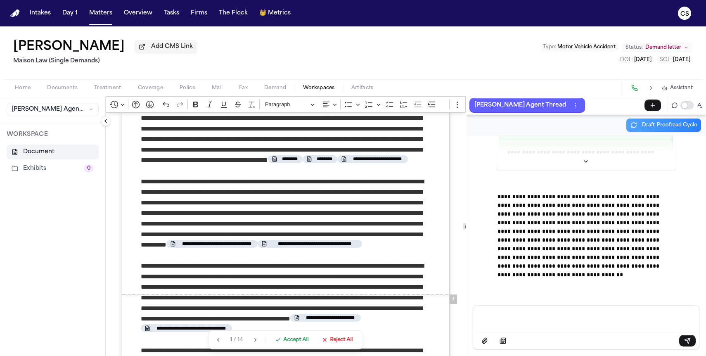
scroll to position [26937, 0]
click at [281, 162] on span "********" at bounding box center [290, 159] width 18 height 7
click at [553, 319] on p "Message input" at bounding box center [586, 318] width 206 height 8
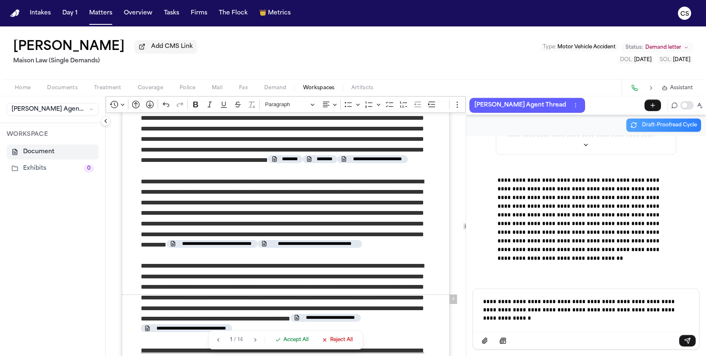
scroll to position [27020, 0]
click at [620, 321] on p "**********" at bounding box center [586, 309] width 206 height 25
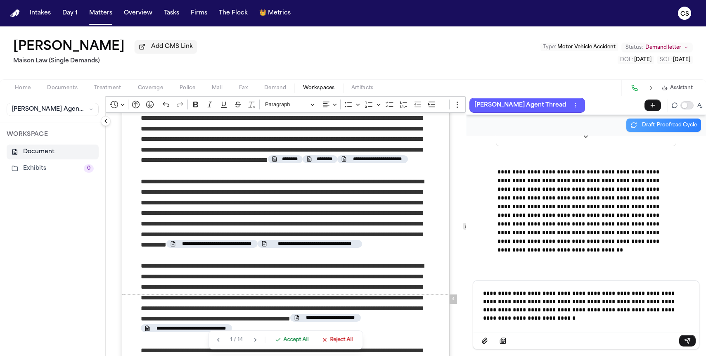
scroll to position [27028, 0]
click at [584, 321] on p "**********" at bounding box center [586, 305] width 206 height 33
click at [605, 133] on div "Draft-Proofread Cycle" at bounding box center [586, 125] width 240 height 20
click at [587, 317] on p "**********" at bounding box center [586, 305] width 206 height 33
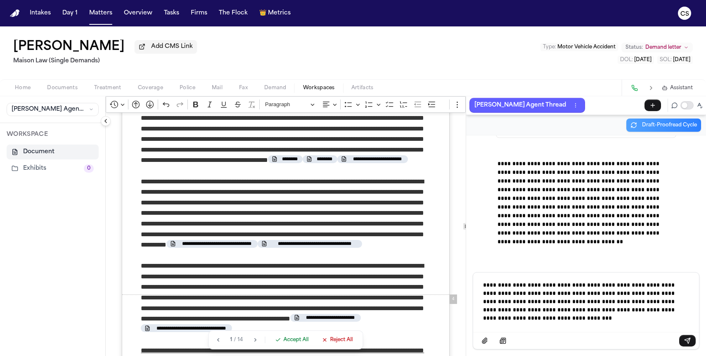
scroll to position [27037, 0]
click at [509, 318] on div "Select a demand example to reference Select a demand example to reference" at bounding box center [502, 324] width 105 height 12
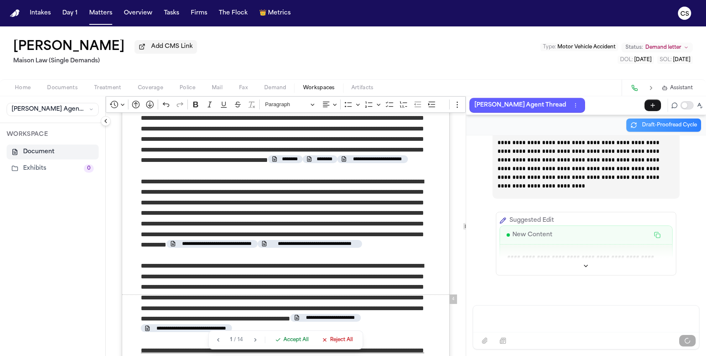
scroll to position [27162, 0]
click at [295, 340] on span "Accept All" at bounding box center [295, 340] width 25 height 7
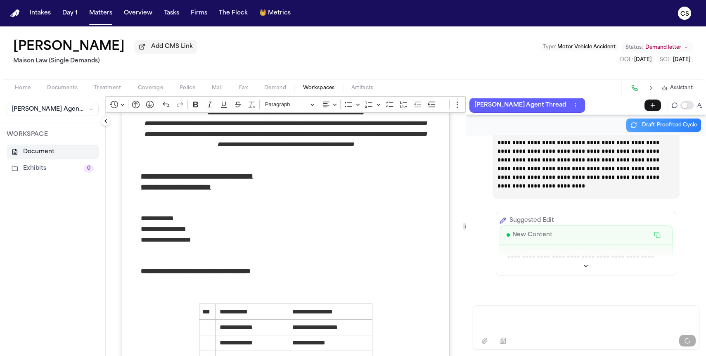
scroll to position [38, 0]
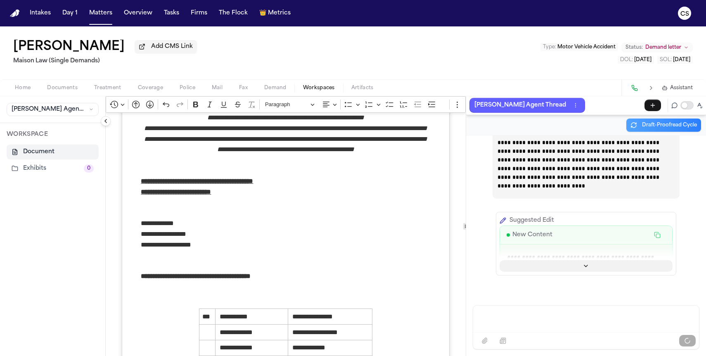
click at [585, 263] on icon "Show more" at bounding box center [586, 266] width 7 height 7
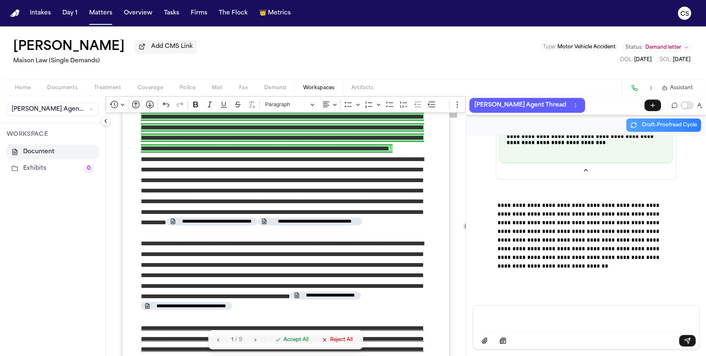
scroll to position [1210, 0]
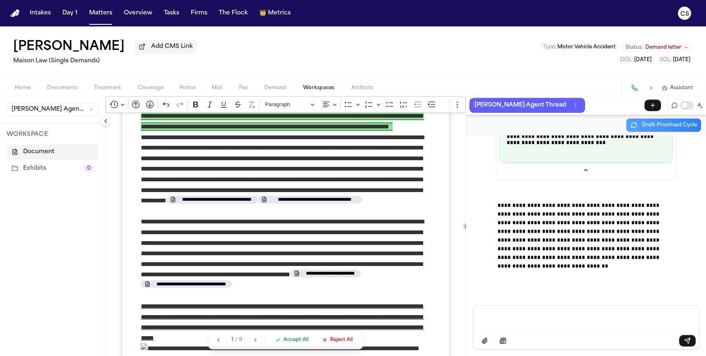
click at [297, 342] on span "Accept All" at bounding box center [295, 340] width 25 height 7
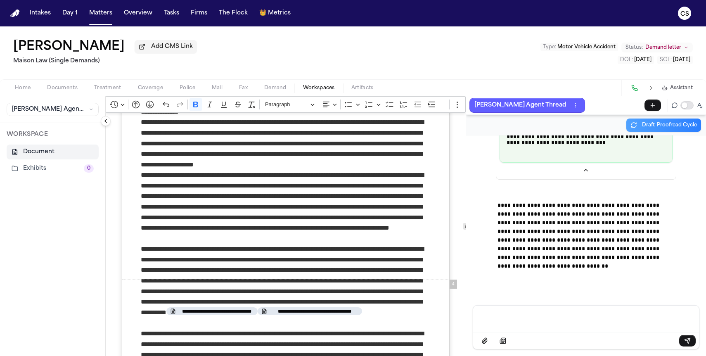
scroll to position [1041, 0]
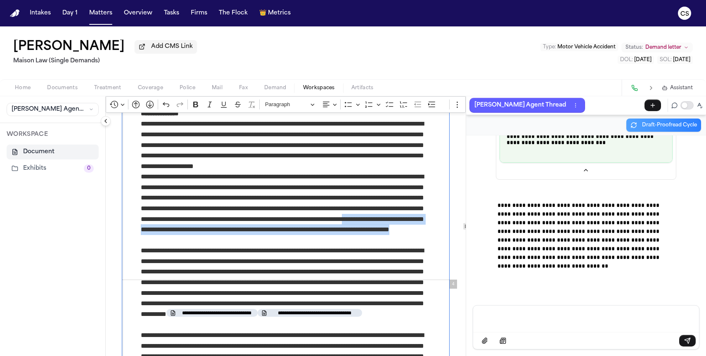
drag, startPoint x: 340, startPoint y: 253, endPoint x: 218, endPoint y: 245, distance: 122.4
click at [218, 245] on p "**********" at bounding box center [285, 208] width 289 height 74
click at [305, 245] on p "**********" at bounding box center [285, 208] width 289 height 74
click at [353, 245] on p "**********" at bounding box center [285, 208] width 289 height 74
copy p "**********"
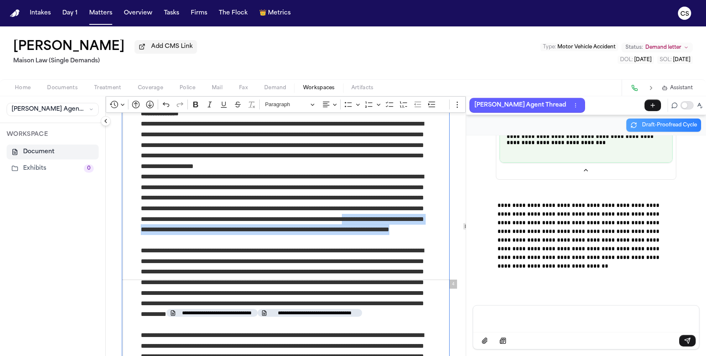
drag, startPoint x: 353, startPoint y: 251, endPoint x: 433, endPoint y: 266, distance: 81.5
click at [220, 241] on p "**********" at bounding box center [285, 208] width 289 height 74
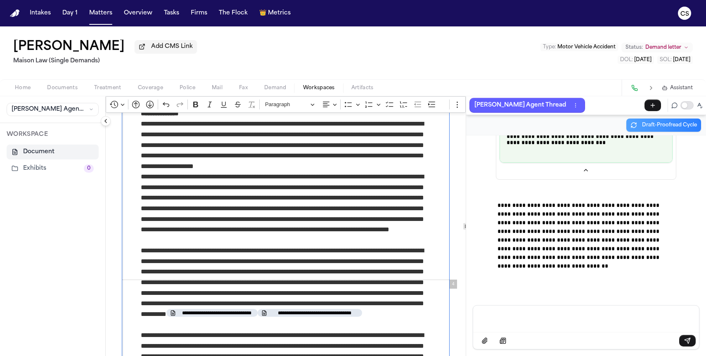
click at [518, 307] on div "Message input" at bounding box center [586, 318] width 216 height 25
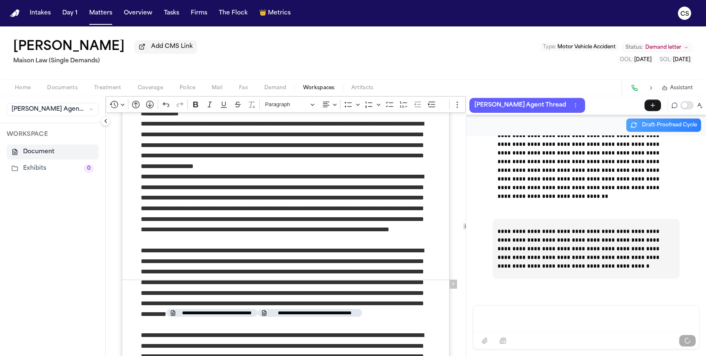
scroll to position [39183, 0]
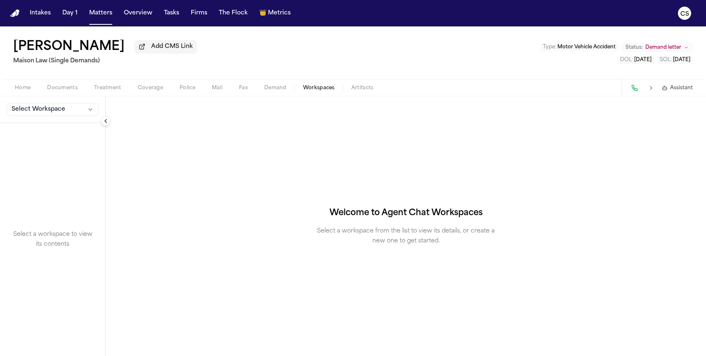
click at [283, 90] on span "Demand" at bounding box center [275, 88] width 22 height 7
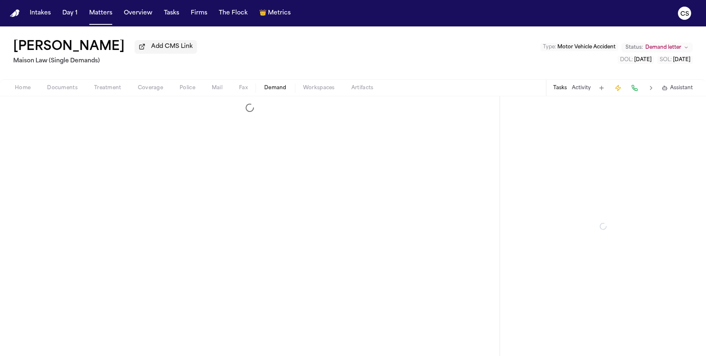
select select "**********"
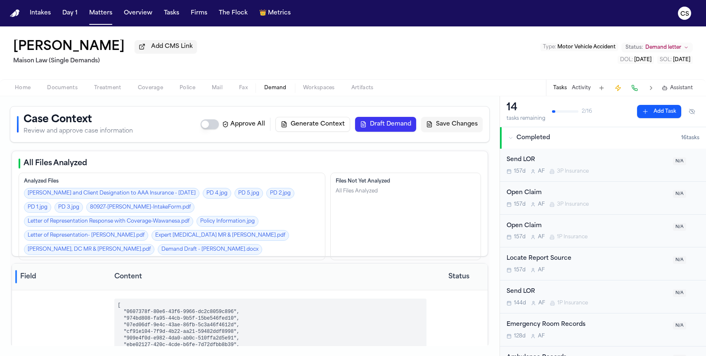
click at [368, 122] on button "Draft Demand" at bounding box center [385, 124] width 61 height 15
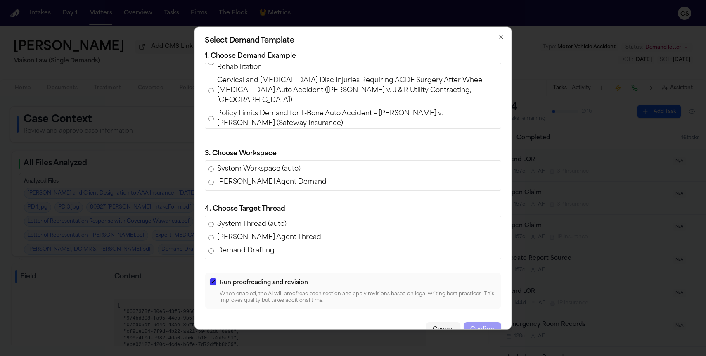
scroll to position [15, 0]
click at [296, 107] on span "Policy Limits Demand for T-Bone Auto Accident – [PERSON_NAME] v. [PERSON_NAME] …" at bounding box center [357, 117] width 280 height 20
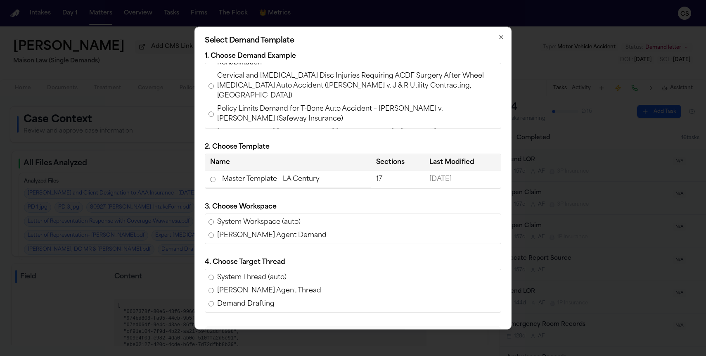
scroll to position [18, 0]
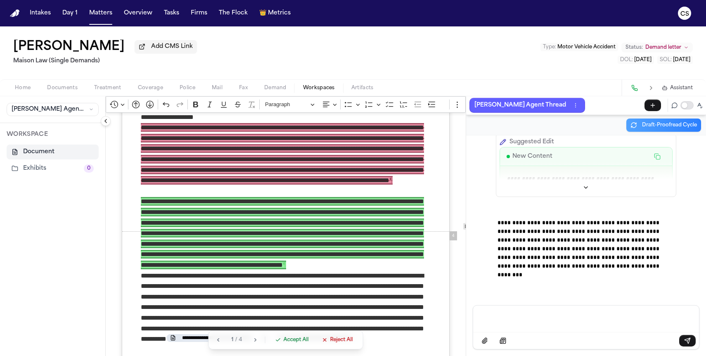
scroll to position [1089, 0]
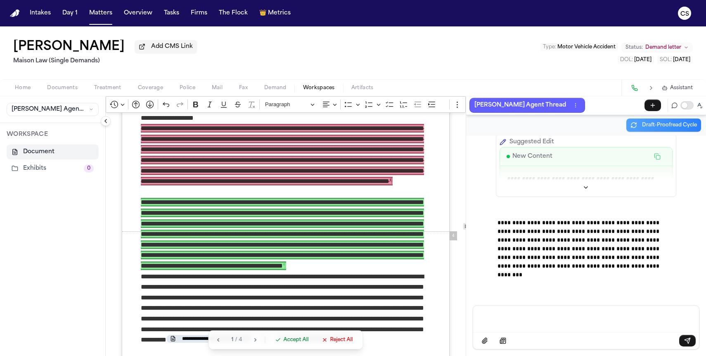
click at [299, 340] on span "Accept All" at bounding box center [295, 340] width 25 height 7
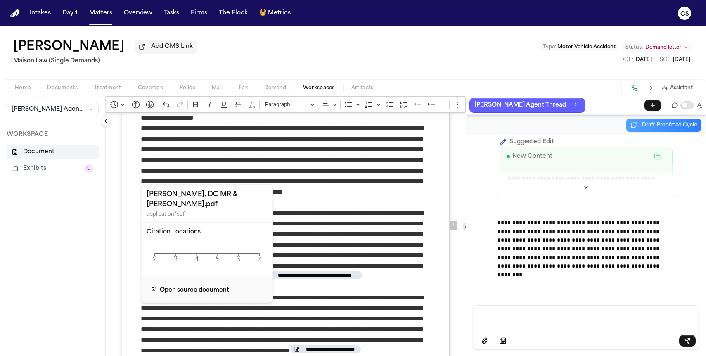
click at [194, 279] on span "**********" at bounding box center [216, 275] width 75 height 7
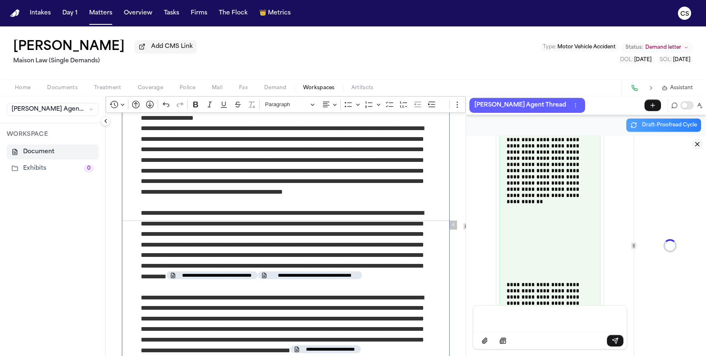
scroll to position [56944, 0]
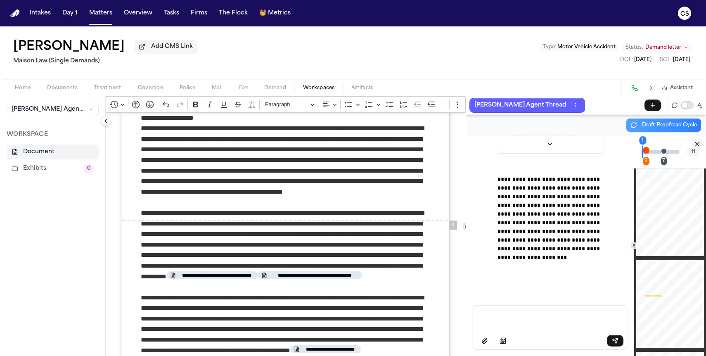
click at [667, 206] on div "Page ⁨1⁩" at bounding box center [670, 212] width 68 height 88
click at [192, 279] on span "**********" at bounding box center [216, 275] width 75 height 7
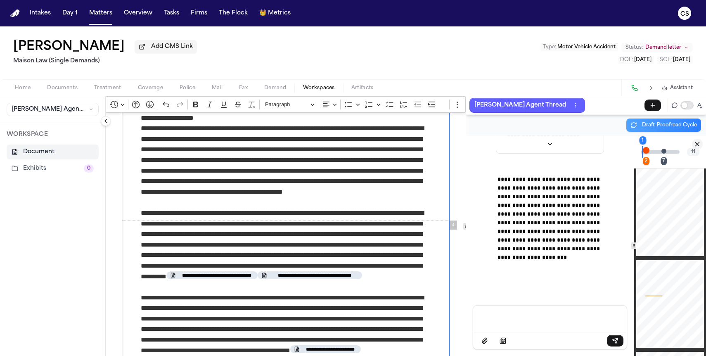
click at [192, 279] on span "**********" at bounding box center [216, 275] width 75 height 7
click at [695, 144] on icon "Close citation panel" at bounding box center [697, 143] width 7 height 7
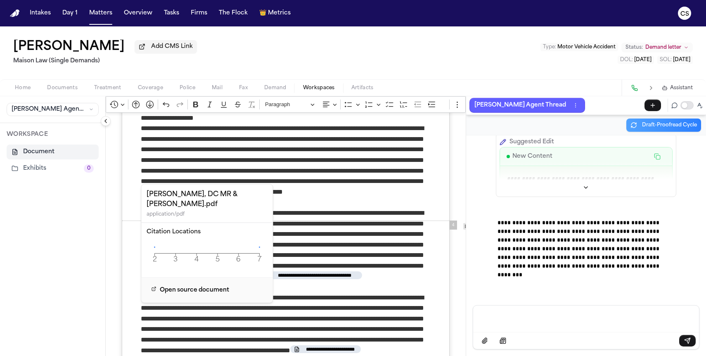
click at [216, 279] on span "**********" at bounding box center [216, 275] width 75 height 7
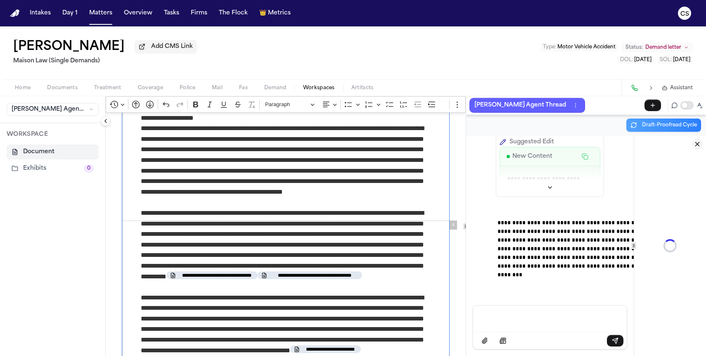
scroll to position [56944, 0]
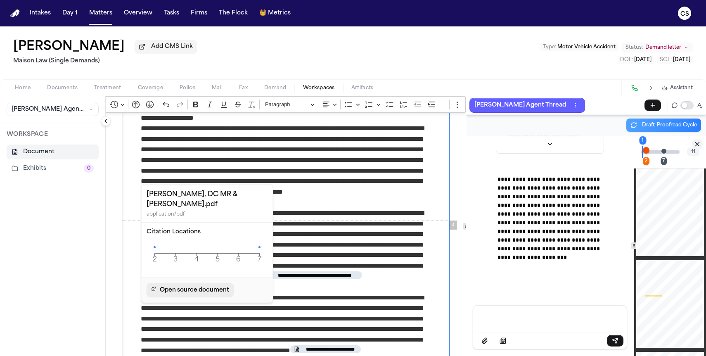
click at [195, 285] on span "Open source document" at bounding box center [194, 290] width 69 height 10
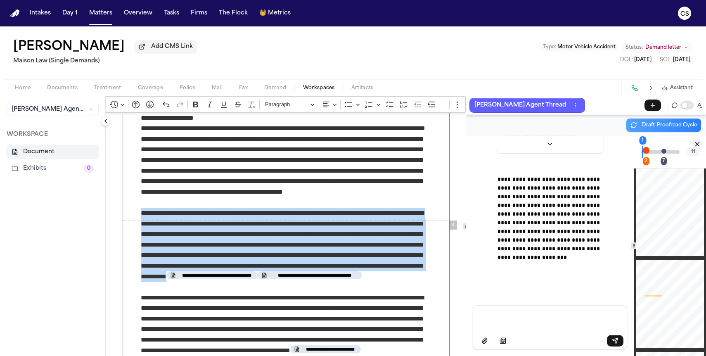
drag, startPoint x: 141, startPoint y: 227, endPoint x: 410, endPoint y: 294, distance: 276.6
click at [410, 292] on p "**********" at bounding box center [285, 250] width 289 height 85
copy p "**********"
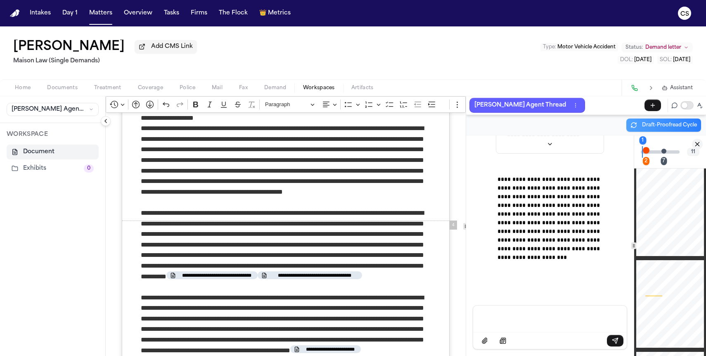
click at [545, 324] on div "Message input" at bounding box center [550, 318] width 144 height 25
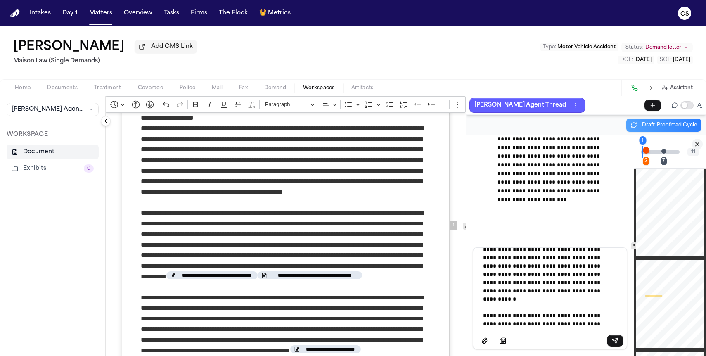
scroll to position [118, 0]
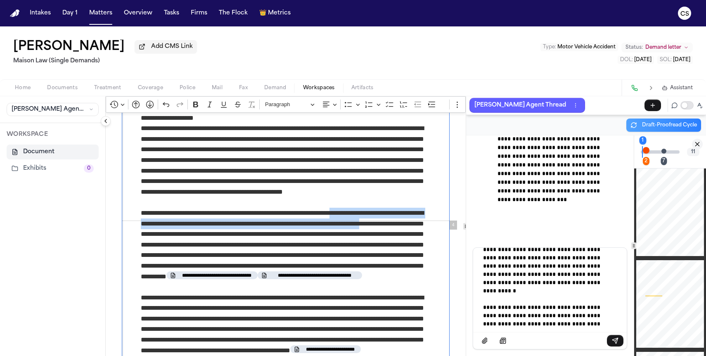
drag, startPoint x: 356, startPoint y: 226, endPoint x: 424, endPoint y: 242, distance: 69.8
click at [425, 242] on p "**********" at bounding box center [285, 250] width 289 height 85
copy p "**********"
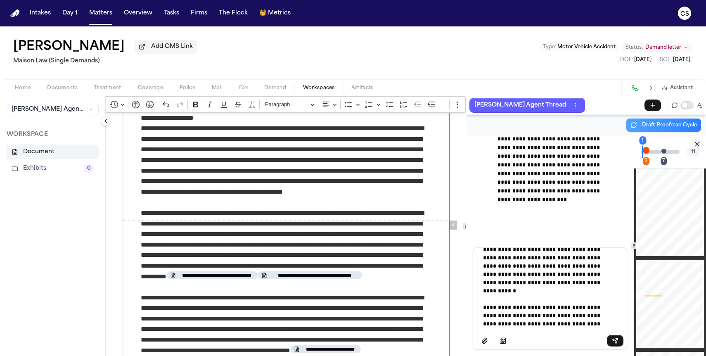
click at [527, 325] on p "**********" at bounding box center [548, 233] width 130 height 190
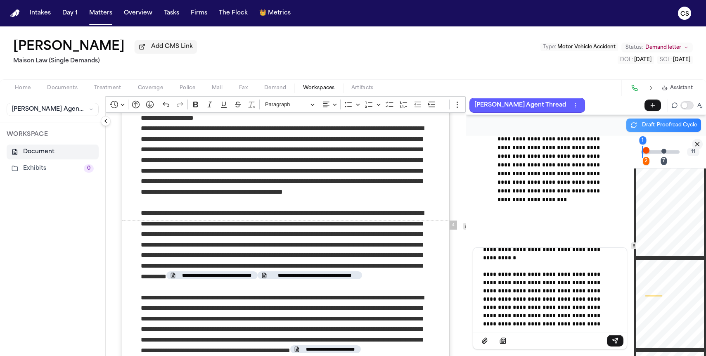
scroll to position [159, 0]
click at [598, 317] on p "**********" at bounding box center [548, 212] width 130 height 231
copy p "********"
click at [563, 310] on p "**********" at bounding box center [548, 212] width 130 height 231
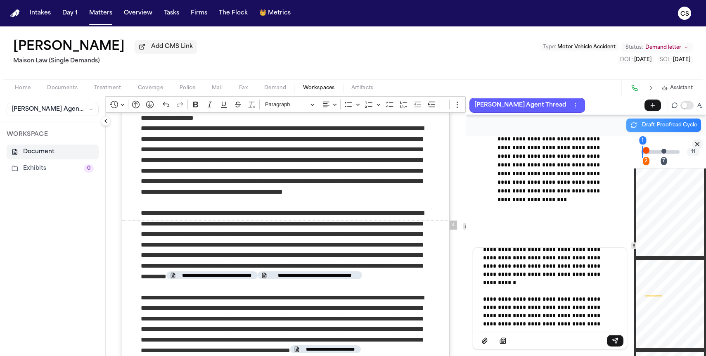
scroll to position [124, 0]
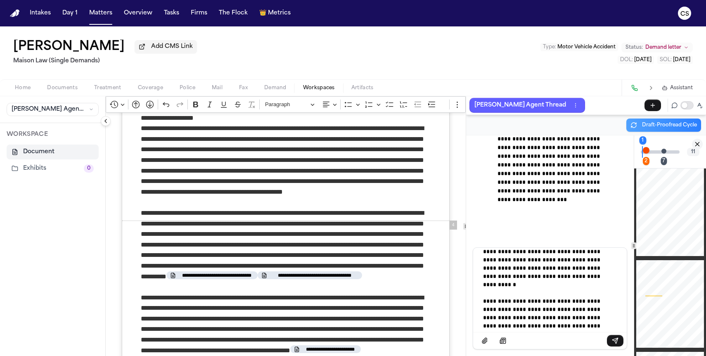
click at [575, 314] on p "**********" at bounding box center [548, 247] width 130 height 231
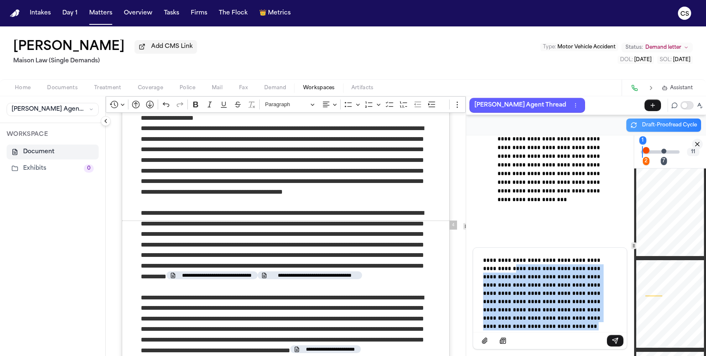
drag, startPoint x: 493, startPoint y: 301, endPoint x: 555, endPoint y: 365, distance: 88.8
click at [555, 355] on html "**********" at bounding box center [353, 178] width 706 height 356
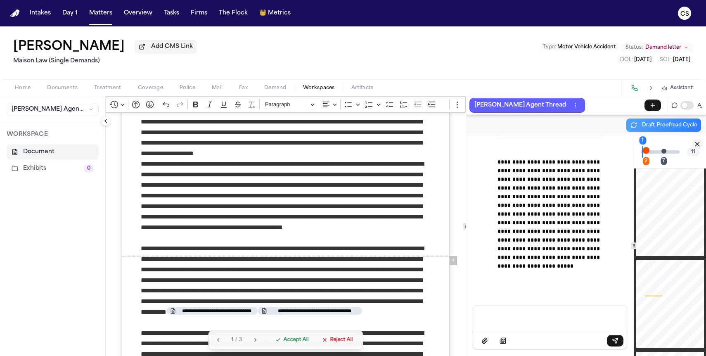
scroll to position [57700, 0]
click at [553, 130] on icon "Show more" at bounding box center [550, 126] width 7 height 7
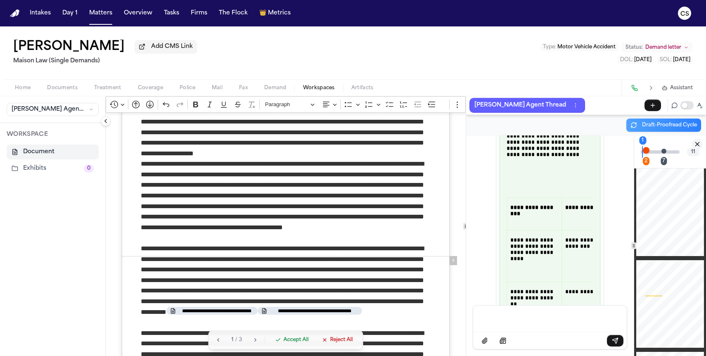
scroll to position [76339, 0]
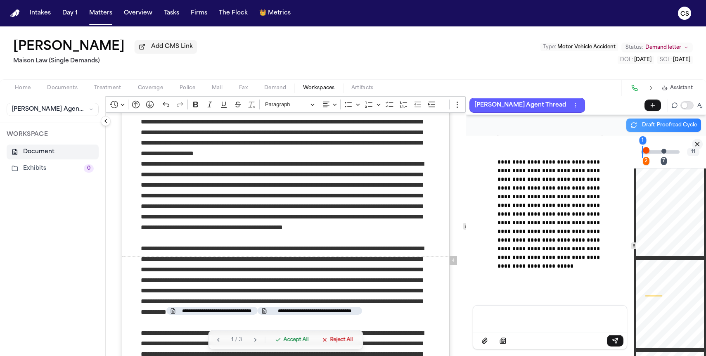
click at [589, 322] on p "Message input" at bounding box center [550, 318] width 134 height 8
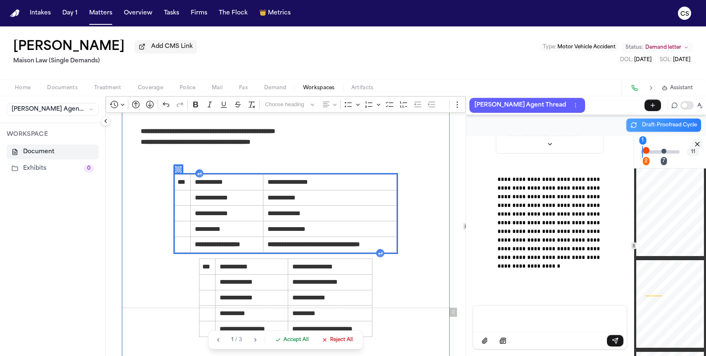
scroll to position [236, 0]
click at [175, 173] on icon "Rich Text Editor. Editing area: main. Press ⌥0 for help." at bounding box center [178, 169] width 7 height 7
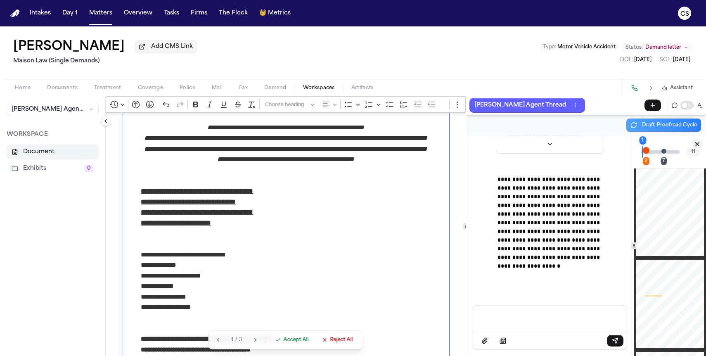
scroll to position [0, 0]
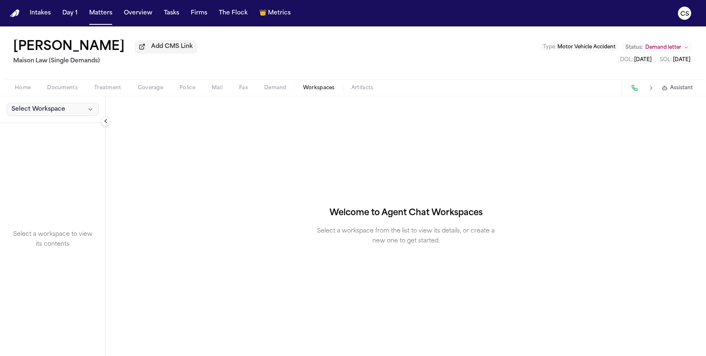
click at [59, 108] on span "Select Workspace" at bounding box center [39, 109] width 54 height 8
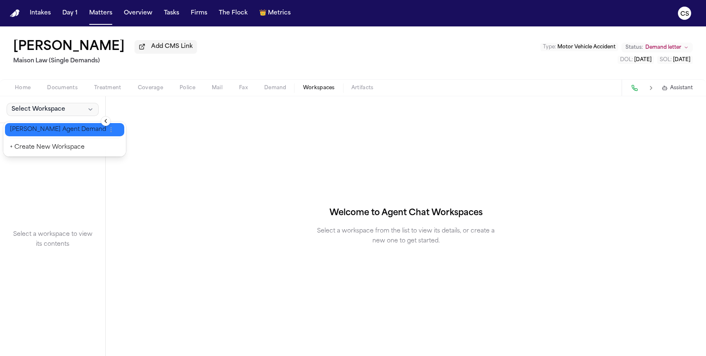
click at [54, 129] on span "[PERSON_NAME] Agent Demand" at bounding box center [58, 130] width 96 height 8
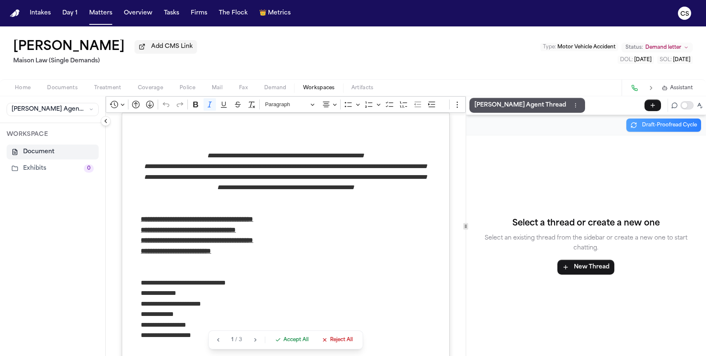
click at [363, 95] on div "Home Documents Treatment Coverage Police Mail Fax Demand Workspaces Artifacts A…" at bounding box center [353, 87] width 706 height 17
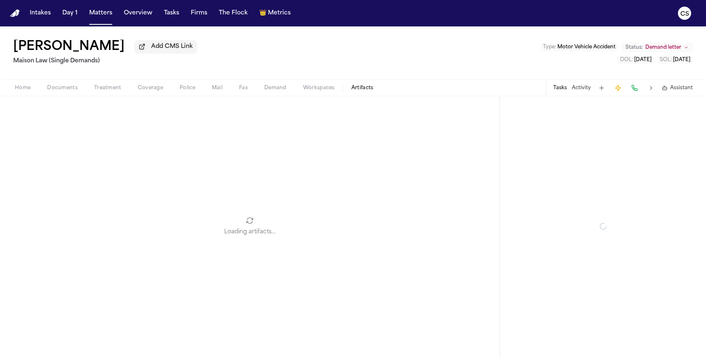
click at [363, 91] on span "Artifacts" at bounding box center [362, 88] width 22 height 7
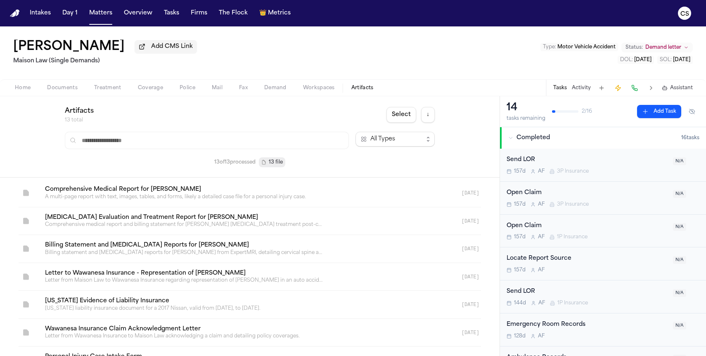
click at [324, 90] on span "Workspaces" at bounding box center [319, 88] width 32 height 7
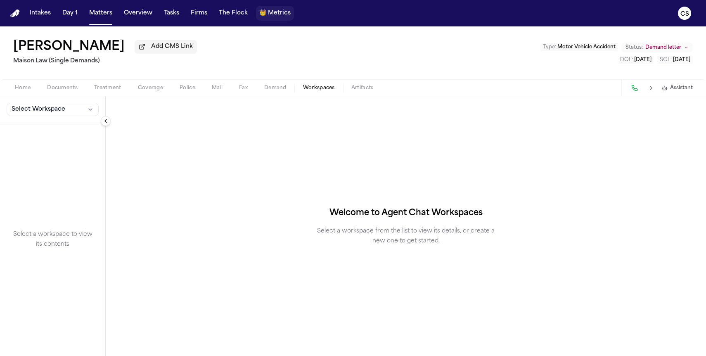
click at [272, 14] on span "Metrics" at bounding box center [279, 13] width 23 height 8
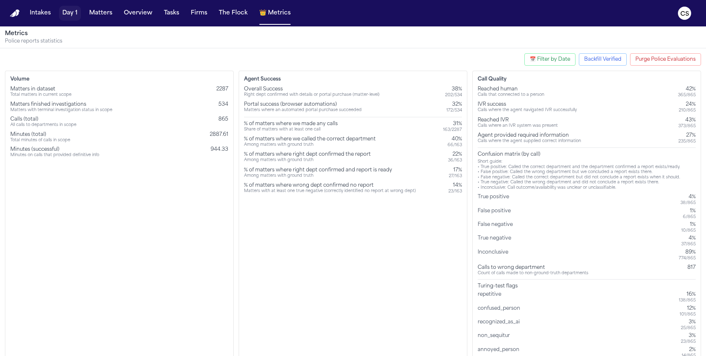
click at [66, 17] on button "Day 1" at bounding box center [70, 13] width 22 height 15
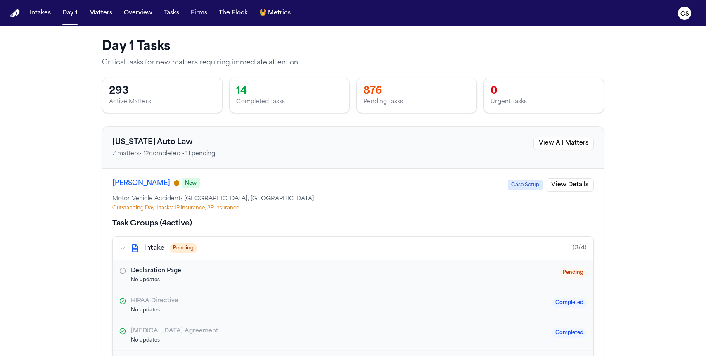
click at [145, 203] on p "Motor Vehicle Accident • [GEOGRAPHIC_DATA], [GEOGRAPHIC_DATA]" at bounding box center [352, 199] width 481 height 8
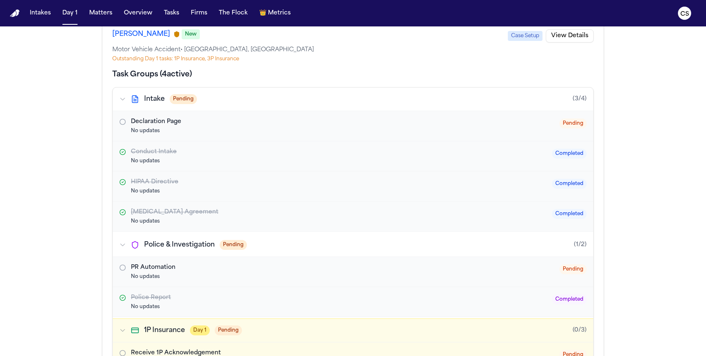
scroll to position [705, 0]
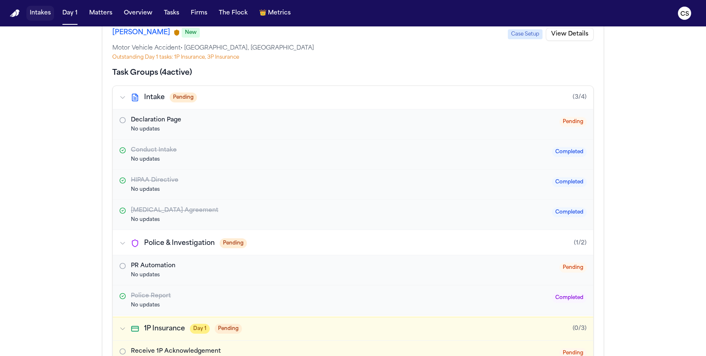
click at [46, 16] on button "Intakes" at bounding box center [40, 13] width 28 height 15
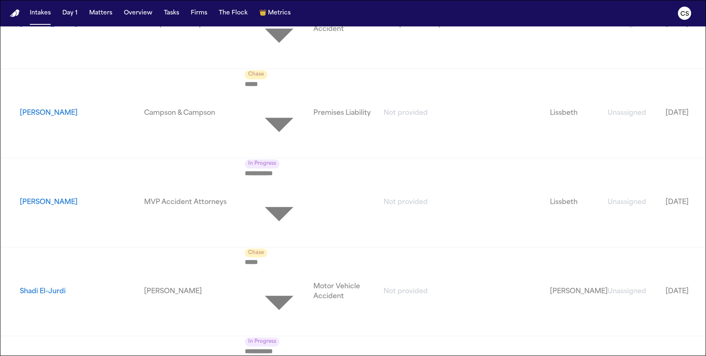
scroll to position [2045, 0]
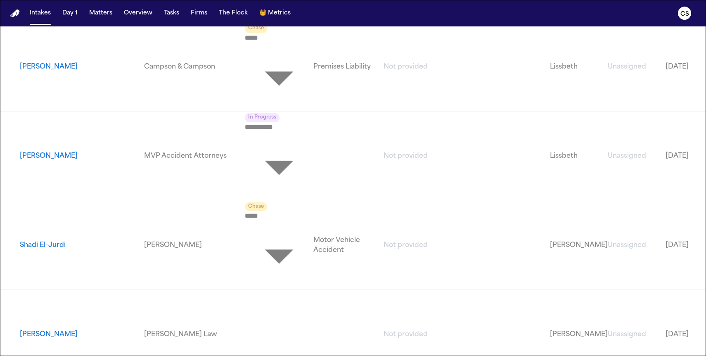
click at [232, 253] on body "**********" at bounding box center [353, 208] width 706 height 417
click at [300, 355] on div at bounding box center [353, 356] width 706 height 0
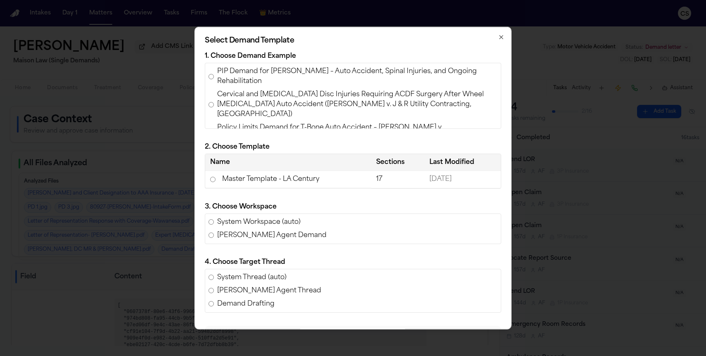
select select "**********"
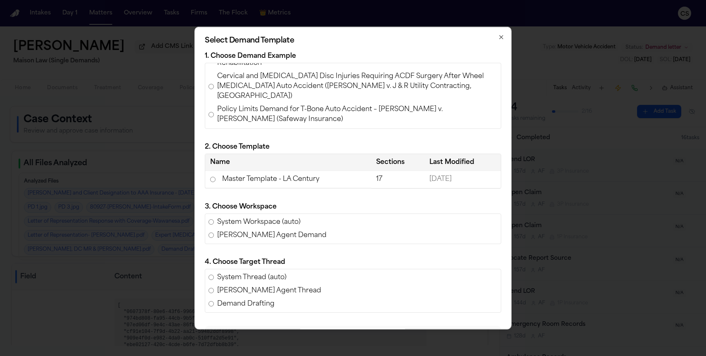
click at [242, 180] on td "Master Template - LA Century" at bounding box center [288, 179] width 166 height 17
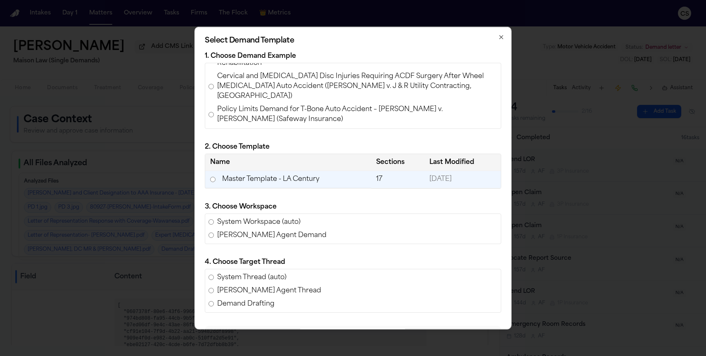
scroll to position [71, 0]
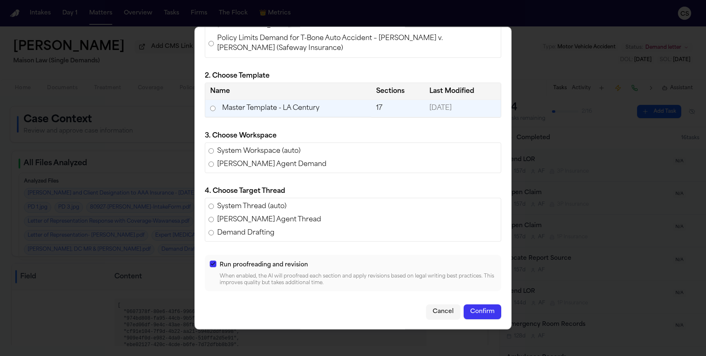
click at [477, 315] on button "Confirm" at bounding box center [483, 311] width 38 height 15
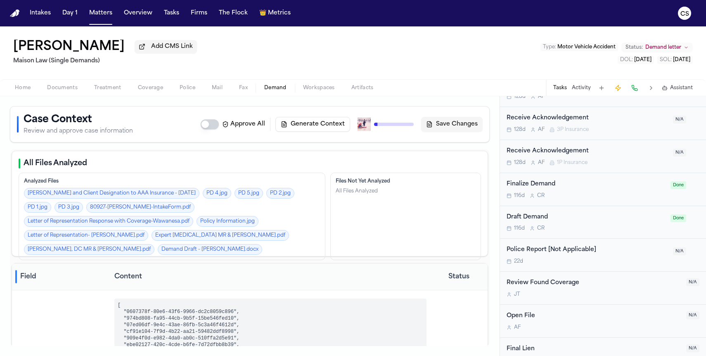
scroll to position [321, 0]
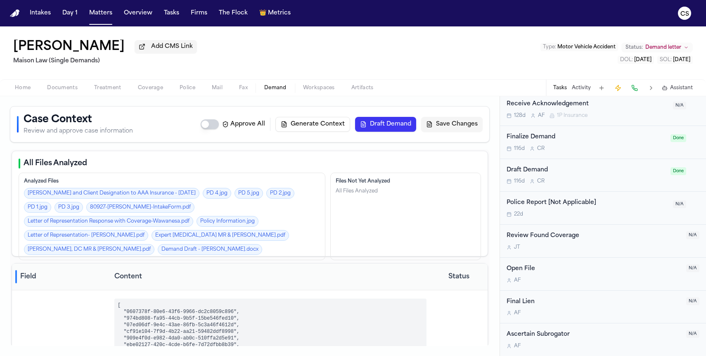
click at [393, 124] on button "Draft Demand" at bounding box center [385, 124] width 61 height 15
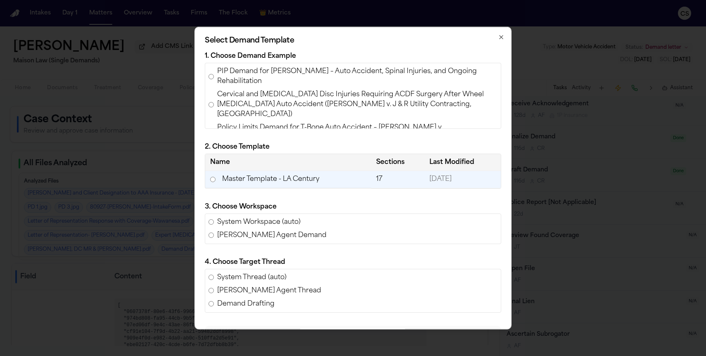
click at [500, 38] on icon "button" at bounding box center [501, 37] width 7 height 7
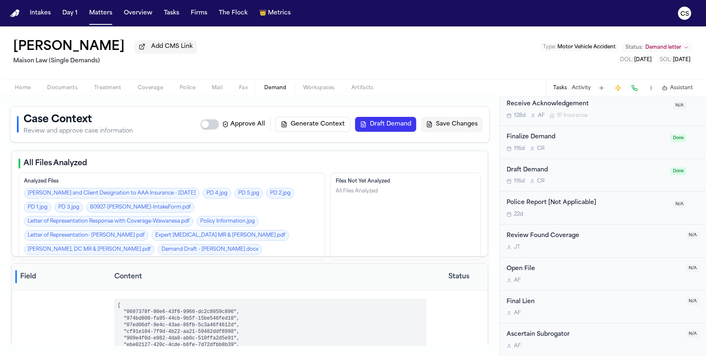
click at [309, 85] on button "Workspaces" at bounding box center [319, 88] width 48 height 10
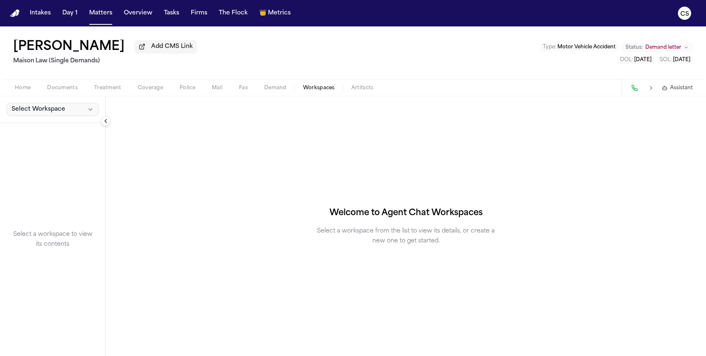
click at [59, 114] on span "Select Workspace" at bounding box center [39, 109] width 54 height 8
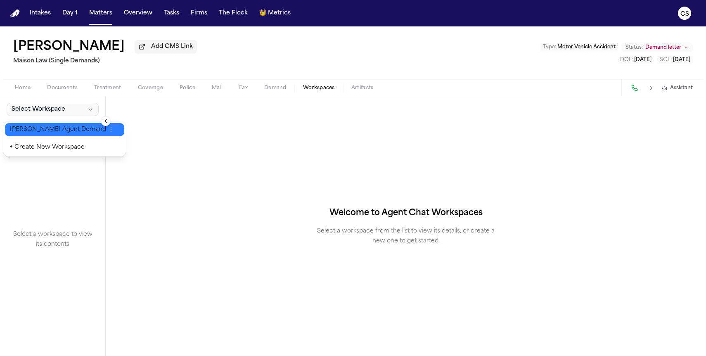
click at [56, 125] on button "[PERSON_NAME] Agent Demand" at bounding box center [64, 129] width 119 height 13
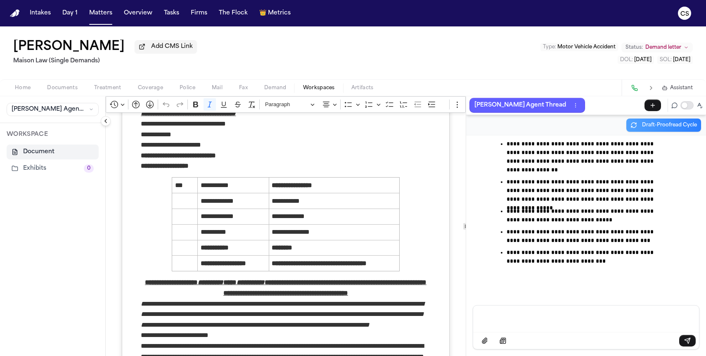
scroll to position [152, 0]
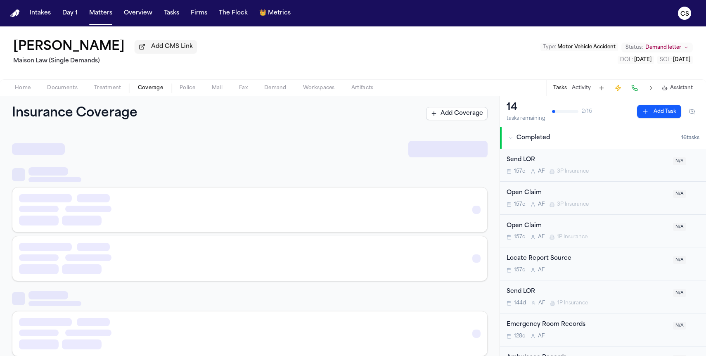
click at [149, 87] on span "Coverage" at bounding box center [150, 88] width 25 height 7
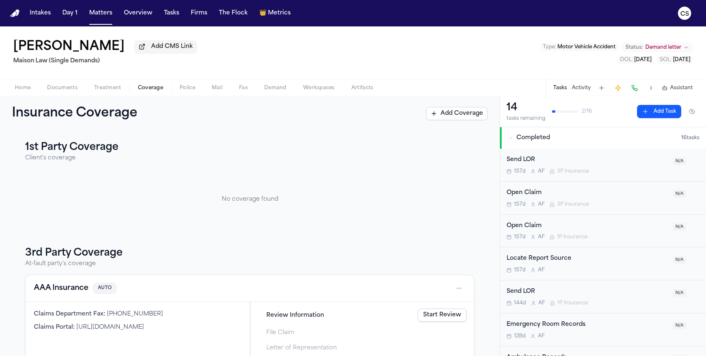
scroll to position [30, 0]
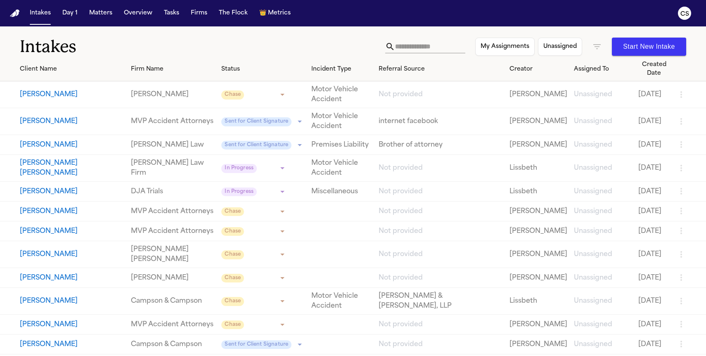
scroll to position [2045, 0]
